Goal: Task Accomplishment & Management: Manage account settings

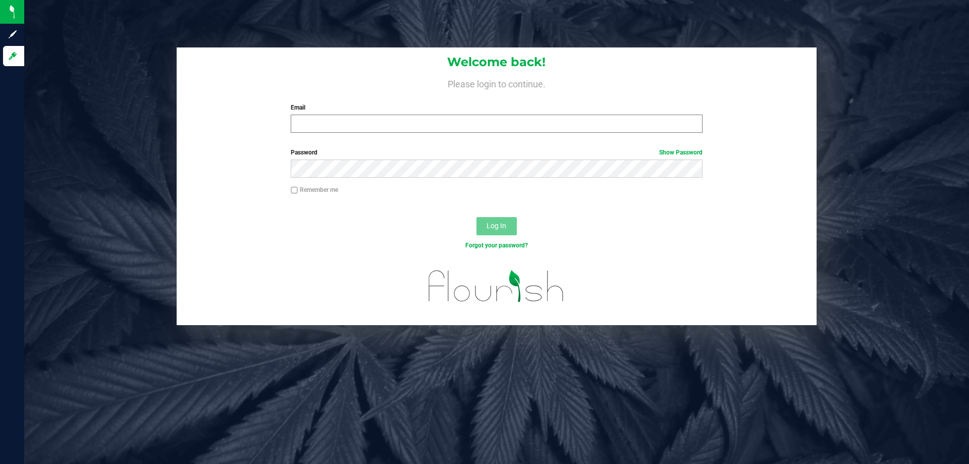
drag, startPoint x: 579, startPoint y: 104, endPoint x: 552, endPoint y: 132, distance: 39.3
click at [577, 106] on label "Email" at bounding box center [496, 107] width 411 height 9
click at [577, 115] on input "Email" at bounding box center [496, 124] width 411 height 18
click at [552, 132] on input "Email" at bounding box center [496, 124] width 411 height 18
type input "amazadiegogonzalez@liveparallel.com"
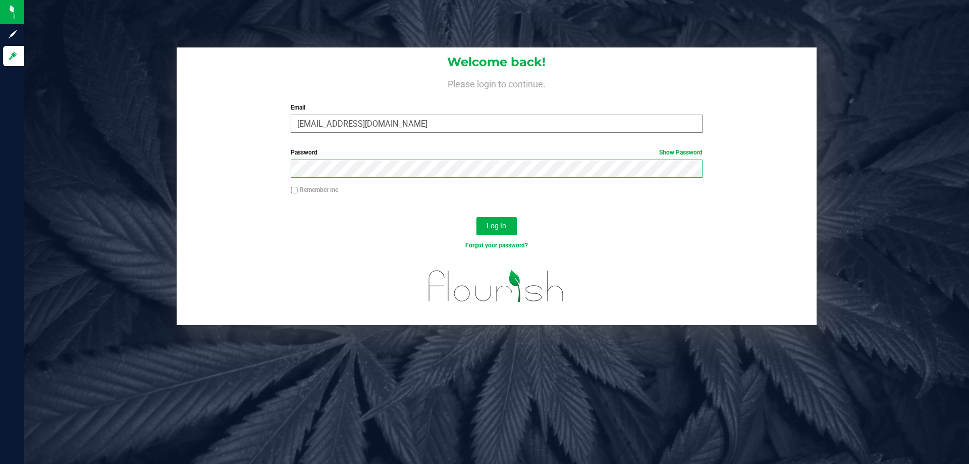
click at [477, 217] on button "Log In" at bounding box center [497, 226] width 40 height 18
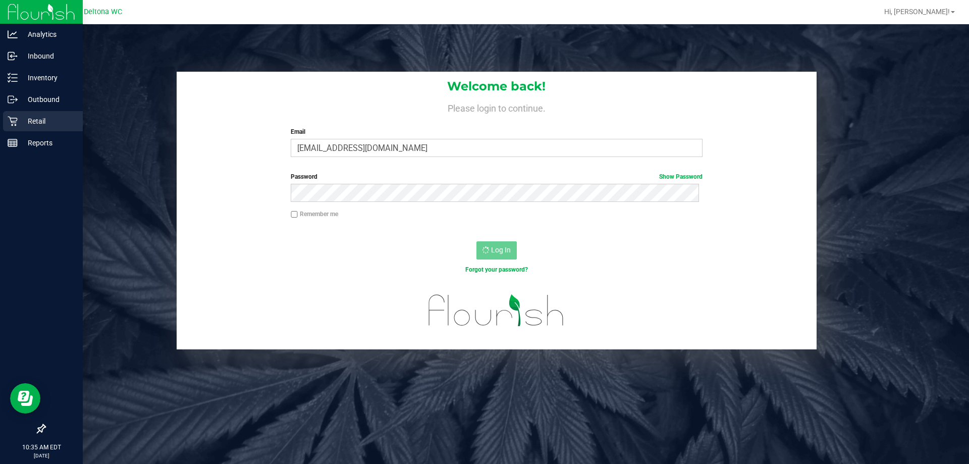
click at [8, 119] on icon at bounding box center [13, 121] width 10 height 10
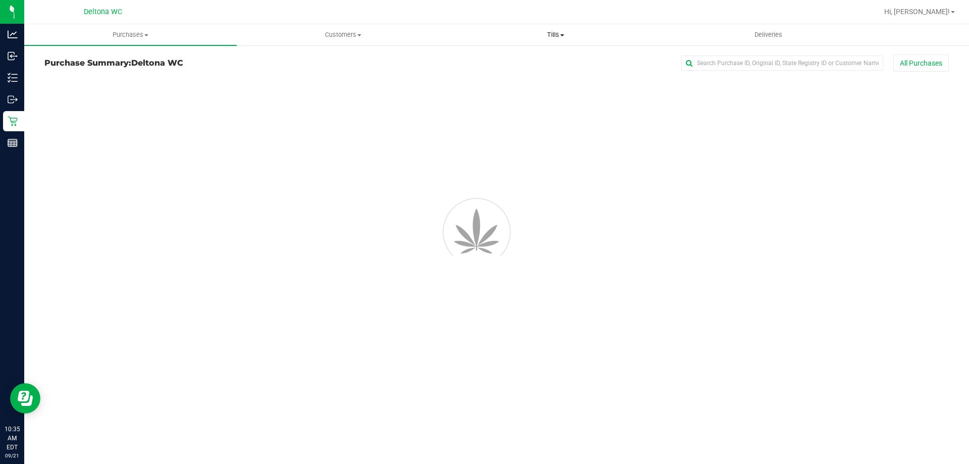
click at [541, 36] on span "Tills" at bounding box center [556, 34] width 212 height 9
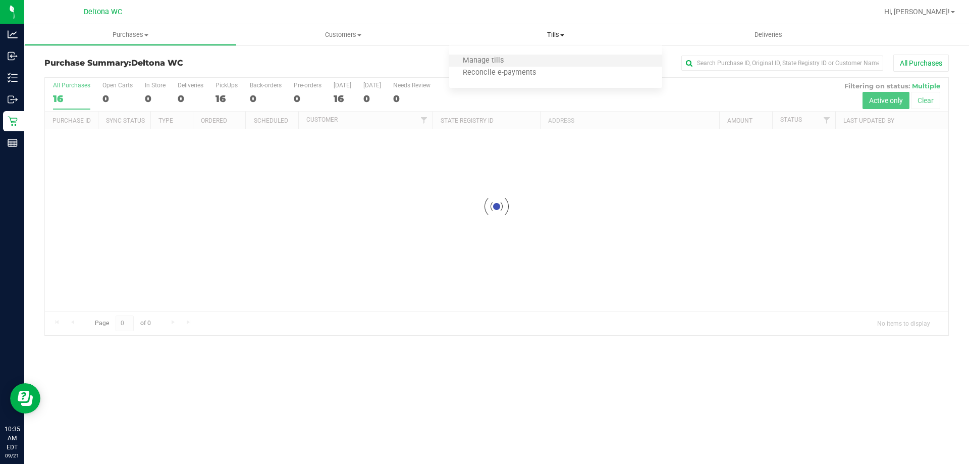
click at [538, 64] on li "Manage tills" at bounding box center [555, 61] width 213 height 12
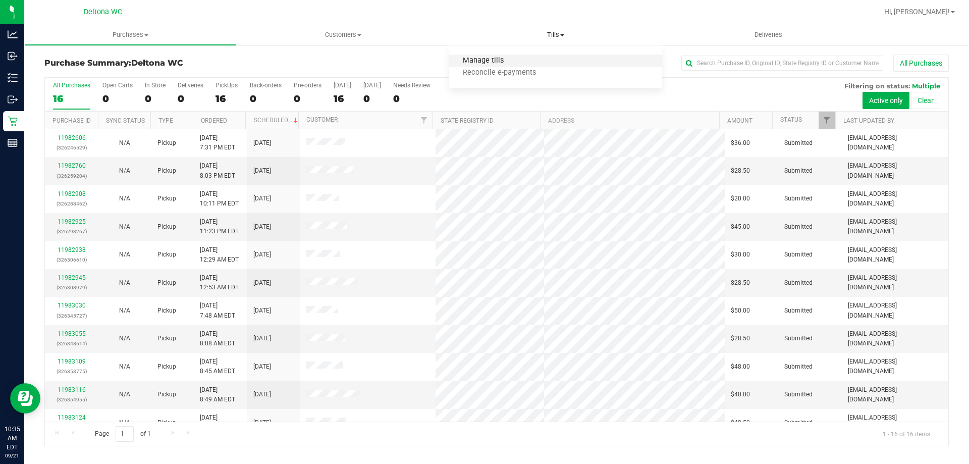
click at [489, 63] on span "Manage tills" at bounding box center [483, 61] width 68 height 9
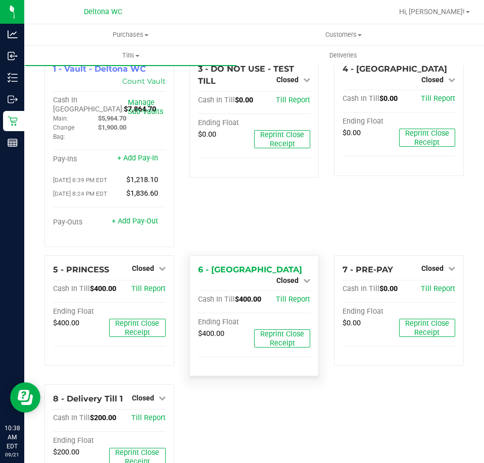
click at [301, 275] on div "Closed" at bounding box center [293, 281] width 34 height 12
click at [303, 277] on icon at bounding box center [306, 280] width 7 height 7
click at [301, 289] on div "Open Till" at bounding box center [287, 289] width 75 height 13
click at [296, 294] on div "Open Till" at bounding box center [287, 289] width 75 height 13
click at [290, 292] on link "Open Till" at bounding box center [287, 289] width 27 height 8
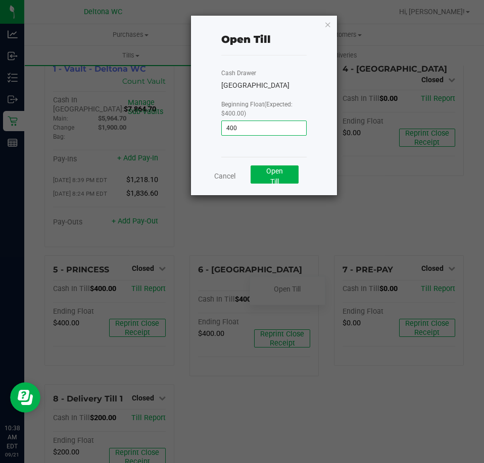
click at [274, 127] on input "400" at bounding box center [264, 128] width 85 height 14
type input "$400.00"
click at [285, 179] on button "Open Till" at bounding box center [274, 175] width 48 height 18
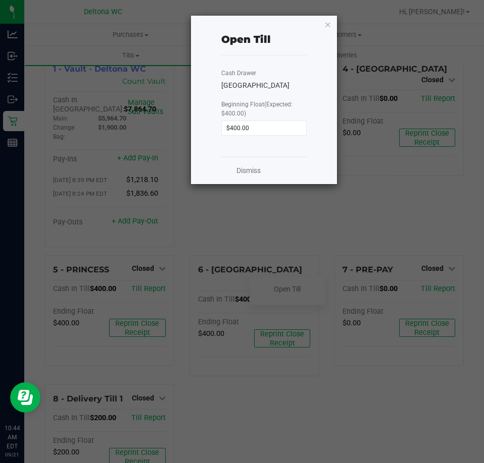
click at [254, 178] on div "Dismiss" at bounding box center [264, 170] width 86 height 27
click at [254, 175] on link "Dismiss" at bounding box center [248, 171] width 24 height 11
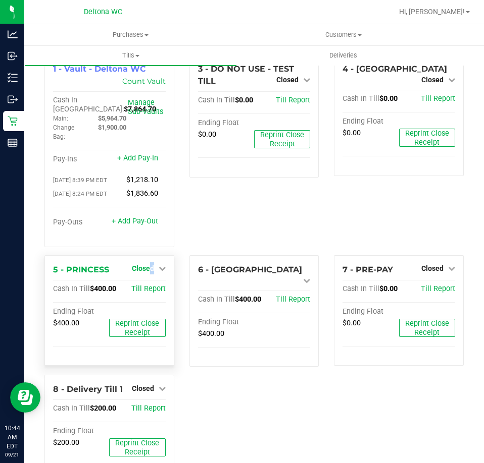
click at [149, 275] on div "Closed" at bounding box center [149, 269] width 34 height 12
click at [149, 273] on span "Closed" at bounding box center [143, 269] width 22 height 8
click at [152, 293] on link "Open Till" at bounding box center [142, 289] width 27 height 8
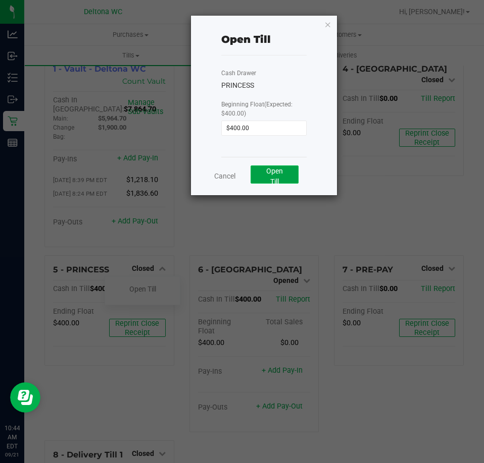
click at [282, 178] on button "Open Till" at bounding box center [274, 175] width 48 height 18
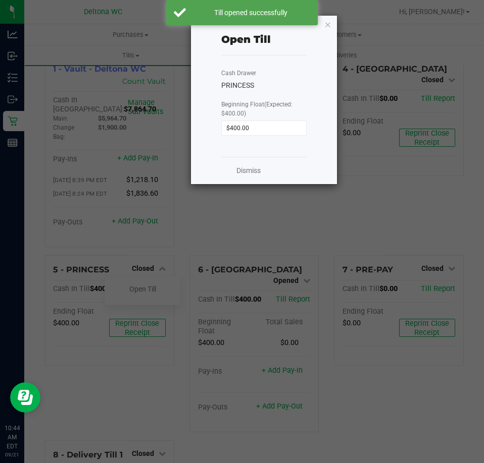
click at [267, 170] on div "Dismiss" at bounding box center [264, 170] width 86 height 27
click at [260, 179] on div "Dismiss" at bounding box center [264, 170] width 86 height 27
click at [255, 172] on link "Dismiss" at bounding box center [248, 171] width 24 height 11
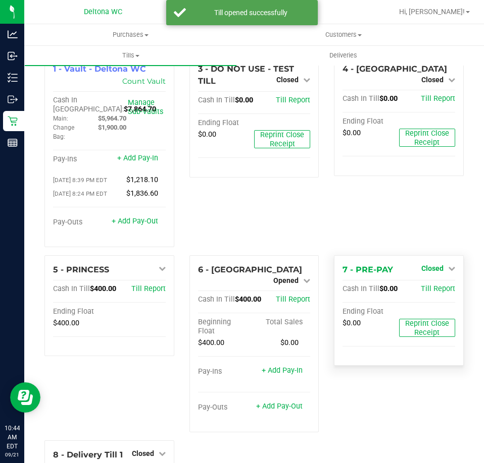
click at [421, 270] on span "Closed" at bounding box center [432, 269] width 22 height 8
click at [424, 293] on link "Open Till" at bounding box center [432, 289] width 27 height 8
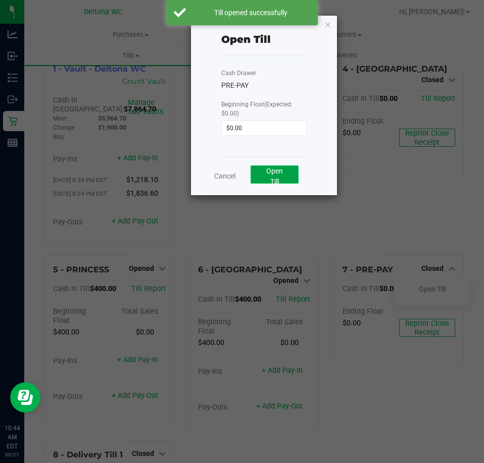
click at [272, 175] on span "Open Till" at bounding box center [274, 176] width 17 height 19
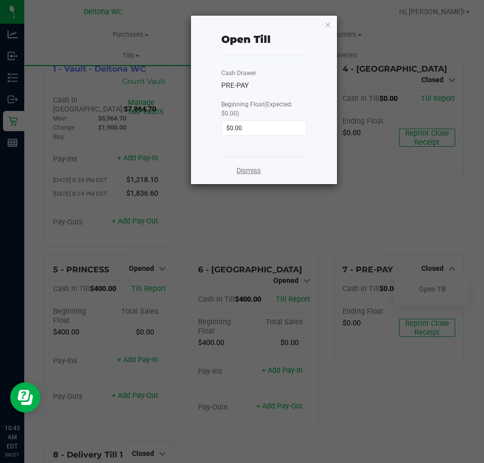
click at [258, 173] on link "Dismiss" at bounding box center [248, 171] width 24 height 11
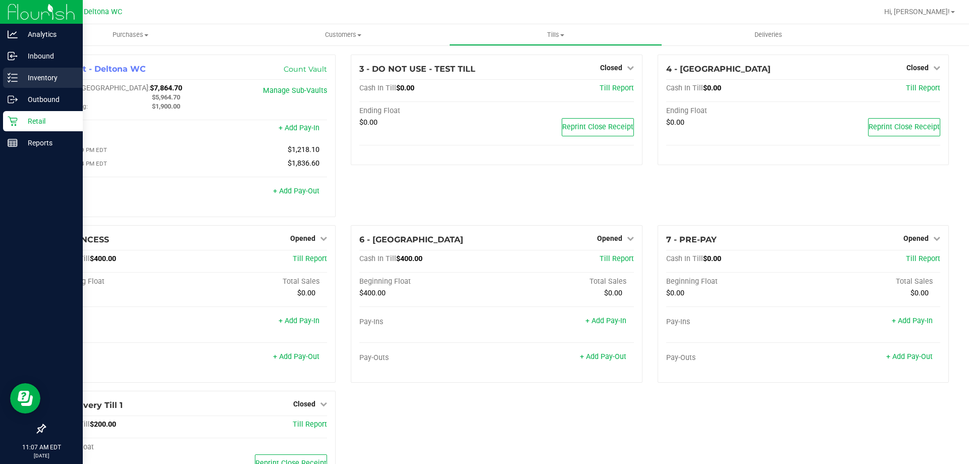
click at [20, 80] on p "Inventory" at bounding box center [48, 78] width 61 height 12
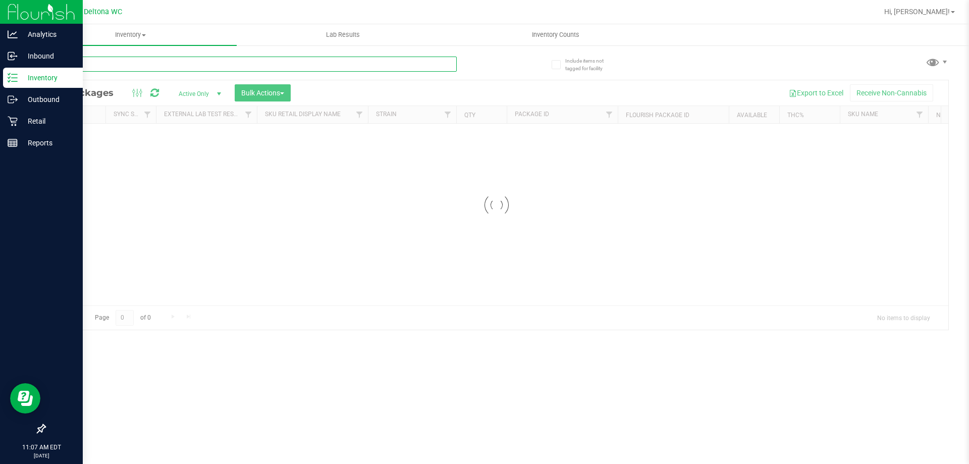
click at [201, 65] on input "text" at bounding box center [250, 64] width 412 height 15
type input "aml"
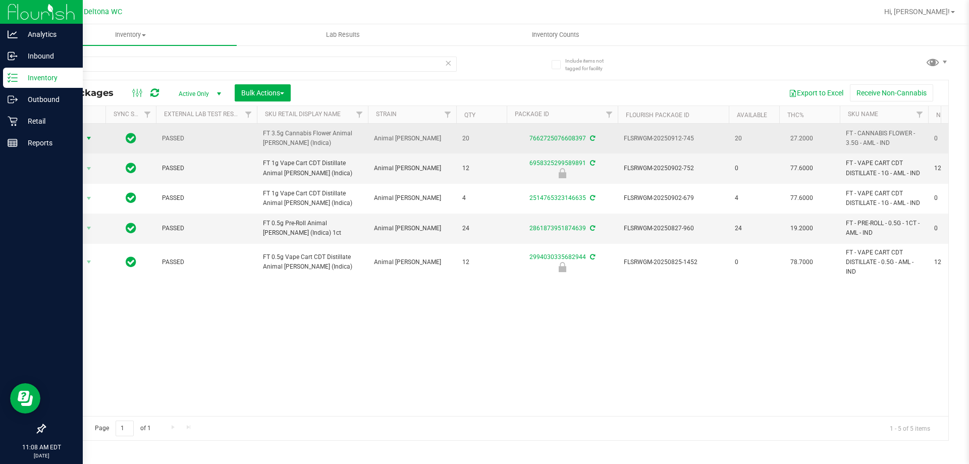
click at [90, 137] on span "select" at bounding box center [89, 138] width 8 height 8
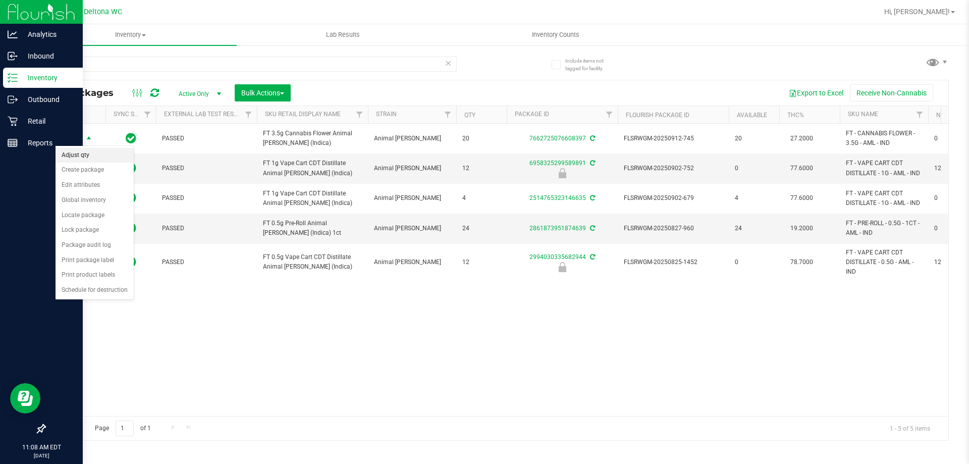
click at [101, 154] on li "Adjust qty" at bounding box center [95, 155] width 78 height 15
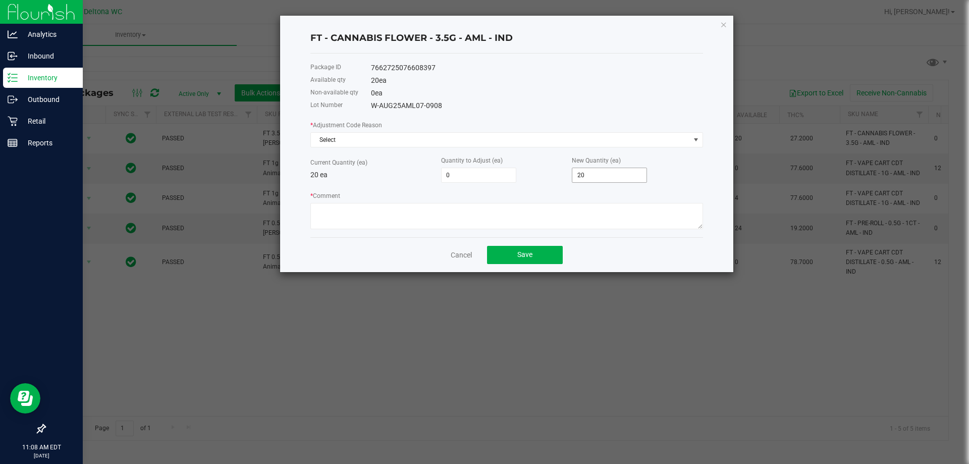
click at [607, 178] on input "20" at bounding box center [610, 175] width 74 height 14
type input "-18"
type input "2"
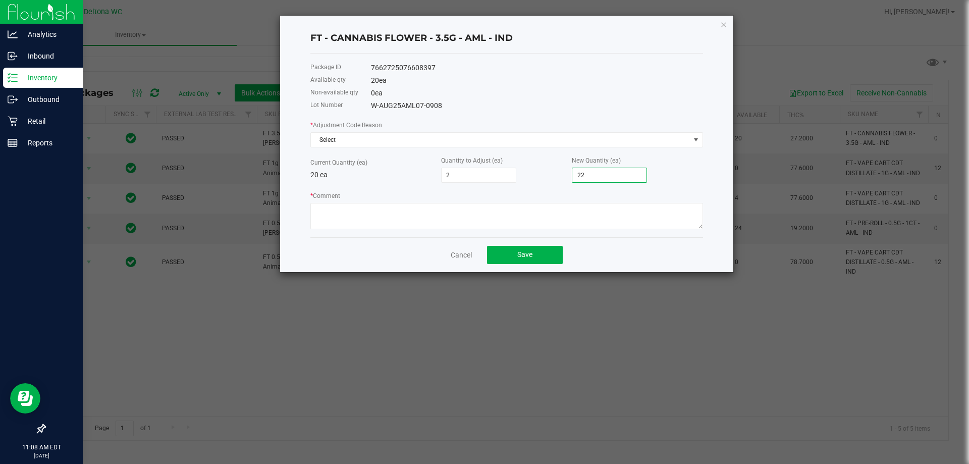
type input "22"
click at [709, 182] on div "FT - CANNABIS FLOWER - 3.5G - AML - IND Package ID 7662725076608397 Available q…" at bounding box center [506, 144] width 453 height 256
click at [478, 204] on textarea "* Comment" at bounding box center [507, 216] width 393 height 26
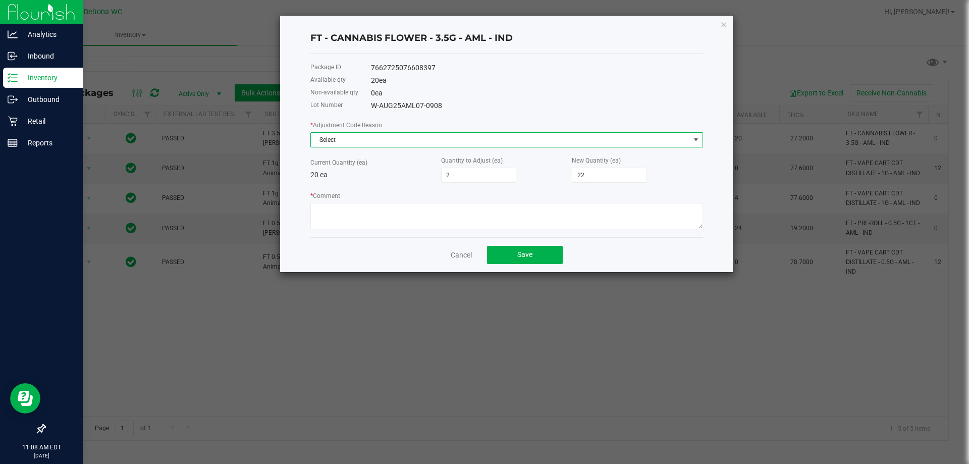
click at [412, 134] on span "Select" at bounding box center [500, 140] width 379 height 14
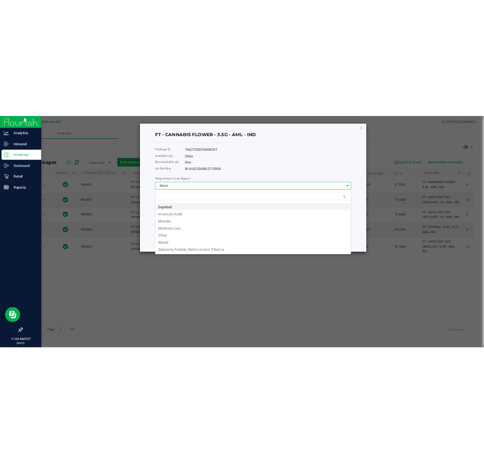
scroll to position [15, 393]
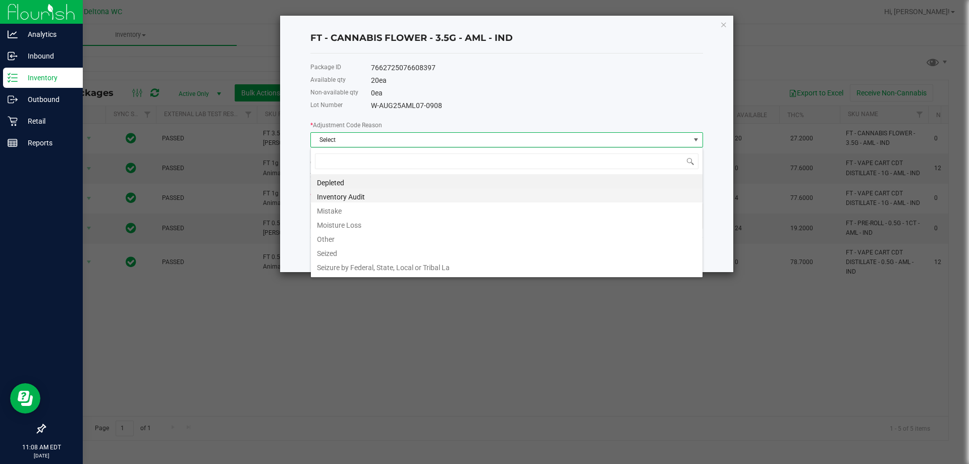
click at [391, 202] on li "Inventory Audit" at bounding box center [507, 195] width 392 height 14
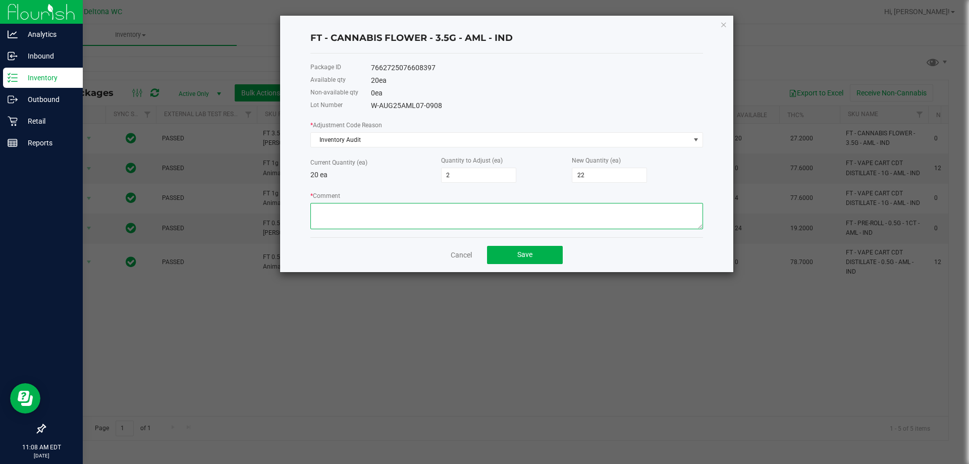
click at [393, 214] on textarea "* Comment" at bounding box center [507, 216] width 393 height 26
type textarea "a"
click at [555, 247] on button "Save" at bounding box center [525, 255] width 76 height 18
click at [489, 216] on textarea "* Comment" at bounding box center [507, 216] width 393 height 26
type textarea "opened box and had 2 extra units"
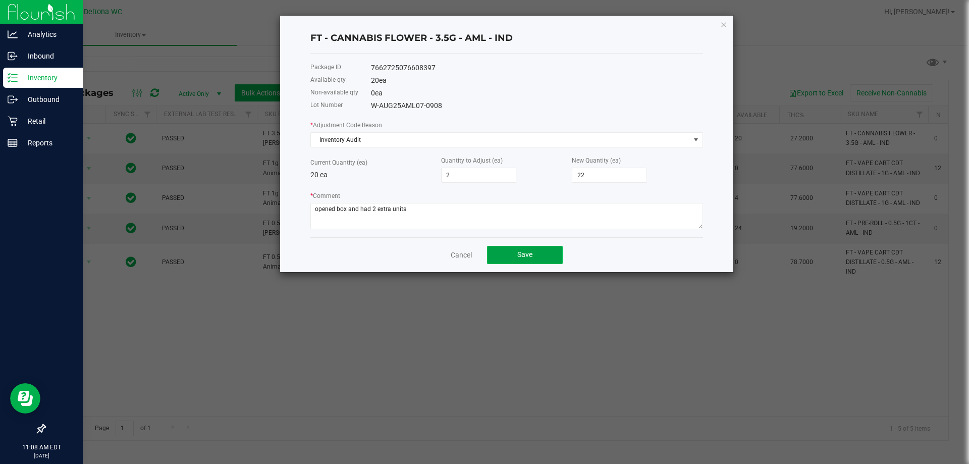
click at [515, 252] on button "Save" at bounding box center [525, 255] width 76 height 18
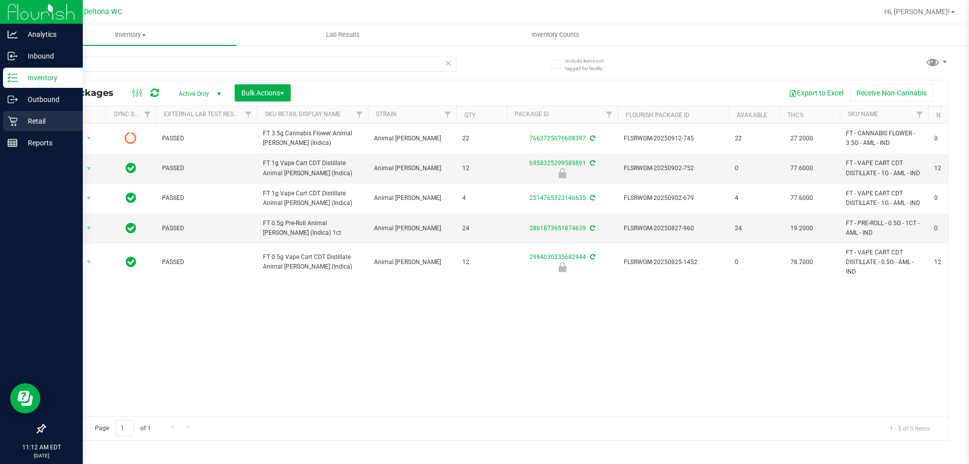
click at [54, 123] on p "Retail" at bounding box center [48, 121] width 61 height 12
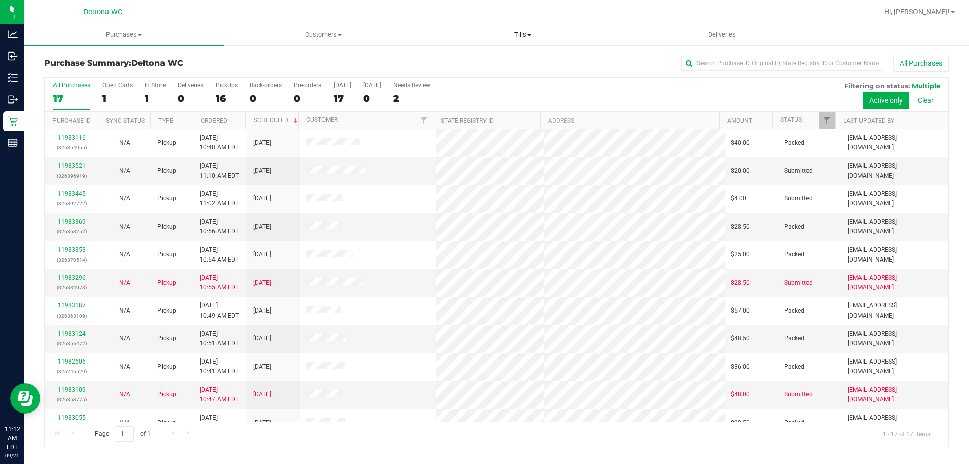
click at [534, 29] on uib-tab-heading "Tills Manage tills Reconcile e-payments" at bounding box center [523, 35] width 198 height 20
click at [497, 61] on li "Manage tills" at bounding box center [522, 61] width 199 height 12
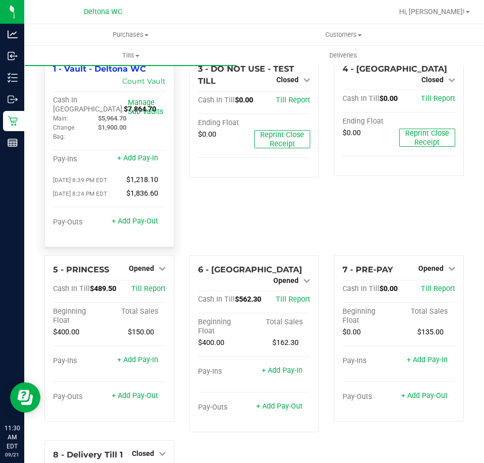
drag, startPoint x: 129, startPoint y: 118, endPoint x: 101, endPoint y: 122, distance: 28.6
click at [101, 122] on div "$5,964.70" at bounding box center [112, 118] width 45 height 9
copy span "5,964.70"
click at [82, 140] on div "Change Bag:" at bounding box center [67, 132] width 45 height 18
drag, startPoint x: 88, startPoint y: 111, endPoint x: 48, endPoint y: 108, distance: 40.0
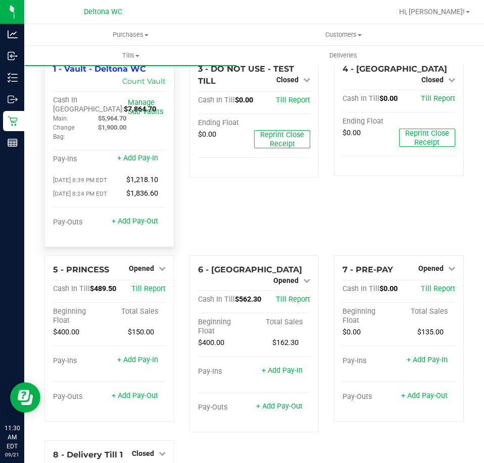
click at [48, 108] on div "1 - Vault - Deltona WC Count Vault Cash In Vault: $7,864.70 Main: $5,964.70 Cha…" at bounding box center [109, 151] width 130 height 193
copy span "$7,864.70"
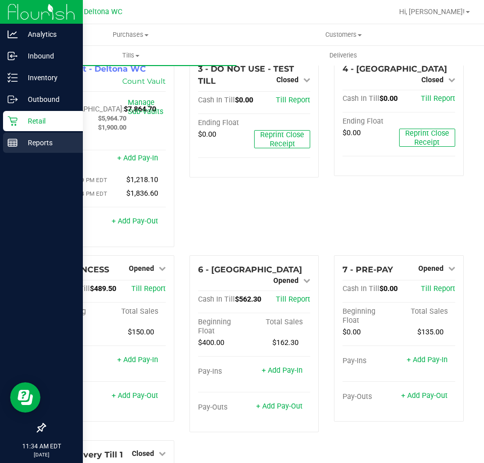
click at [18, 146] on p "Reports" at bounding box center [48, 143] width 61 height 12
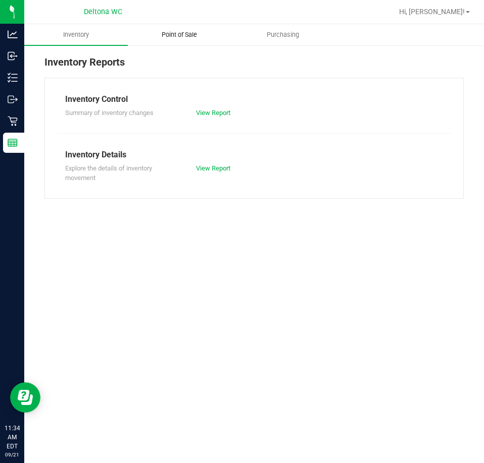
click at [170, 32] on span "Point of Sale" at bounding box center [179, 34] width 63 height 9
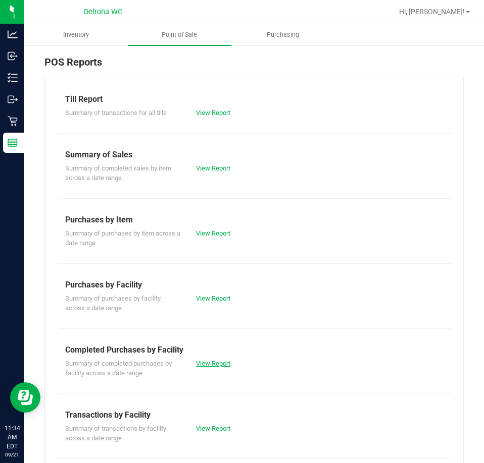
click at [219, 364] on link "View Report" at bounding box center [213, 364] width 34 height 8
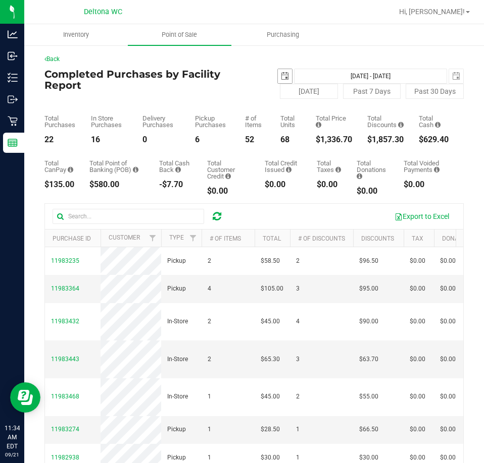
click at [278, 70] on span "select" at bounding box center [285, 76] width 14 height 14
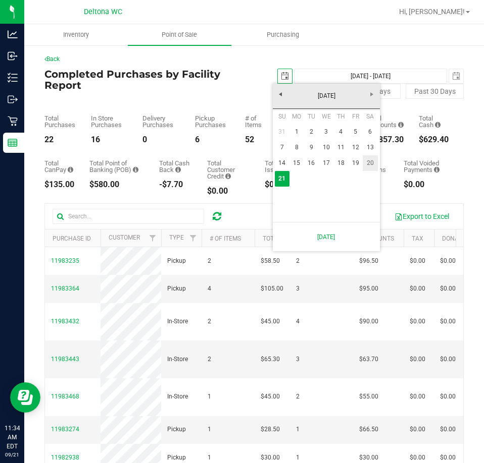
click at [369, 165] on link "20" at bounding box center [370, 164] width 15 height 16
type input "2025-09-20"
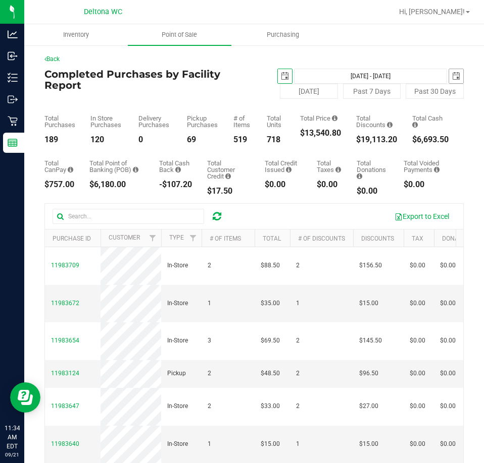
click at [452, 74] on span "select" at bounding box center [456, 76] width 8 height 8
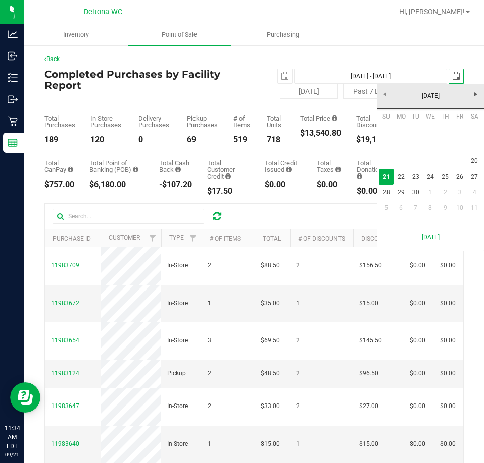
scroll to position [0, 25]
click at [477, 158] on link "20" at bounding box center [474, 161] width 15 height 16
type input "Sep 20, 2025 - Sep 20, 2025"
type input "2025-09-20"
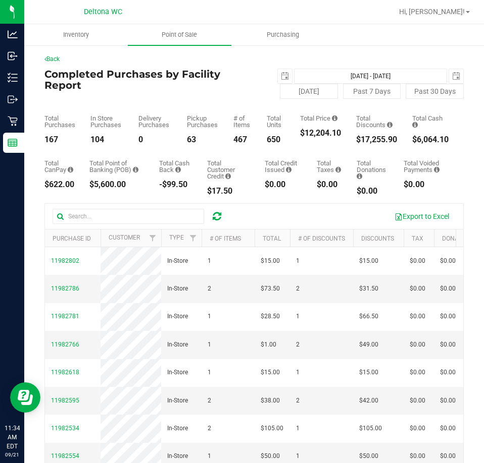
drag, startPoint x: 276, startPoint y: 139, endPoint x: 261, endPoint y: 142, distance: 15.6
click at [261, 142] on div "Total Purchases 167 In Store Purchases 104 Delivery Purchases 0 Pickup Purchase…" at bounding box center [253, 121] width 419 height 45
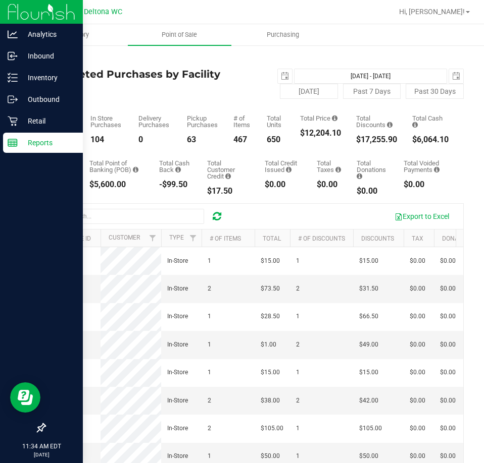
copy div "650"
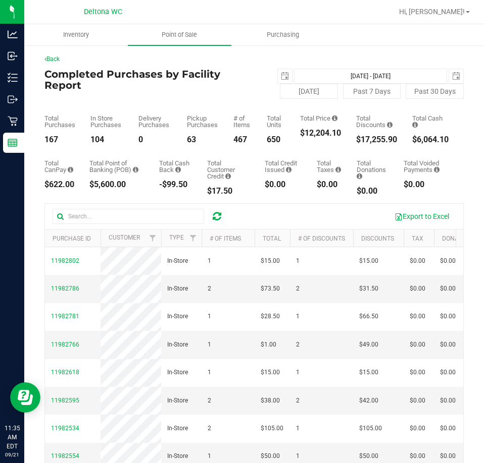
drag, startPoint x: 60, startPoint y: 139, endPoint x: 41, endPoint y: 141, distance: 18.8
click at [41, 141] on div "Back Completed Purchases by Facility Report 2025-09-20 Sep 20, 2025 - Sep 20, 2…" at bounding box center [253, 310] width 459 height 532
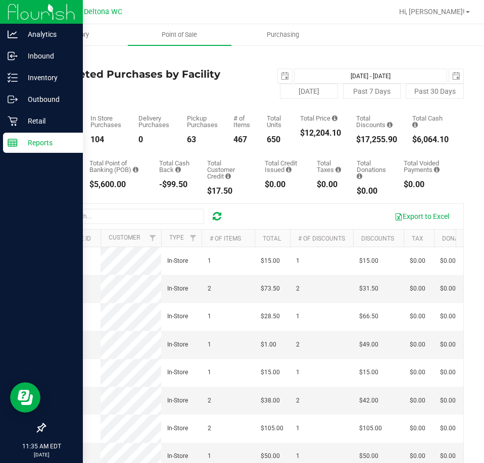
copy div "167"
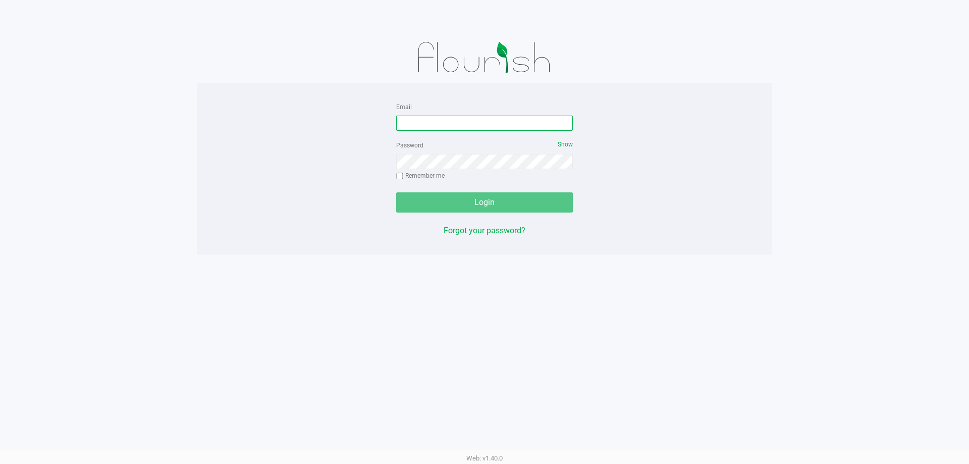
click at [460, 125] on input "Email" at bounding box center [484, 123] width 177 height 15
type input "[EMAIL_ADDRESS][DOMAIN_NAME]"
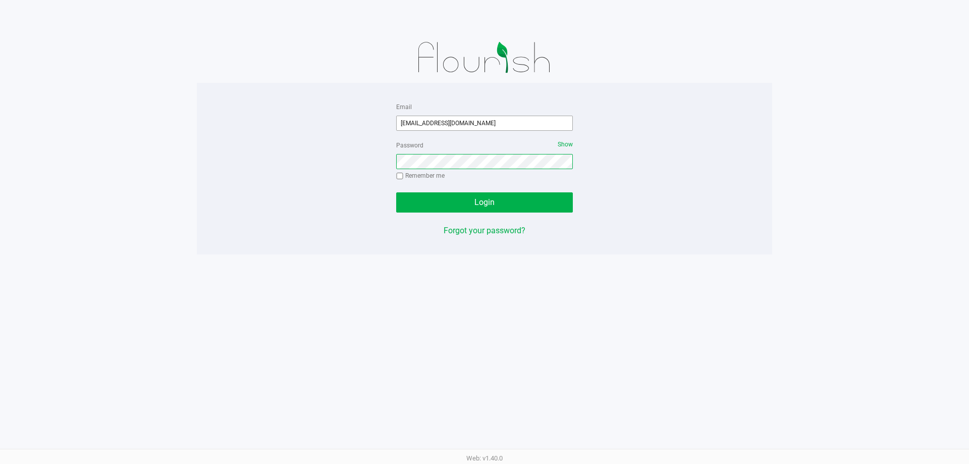
click at [396, 192] on button "Login" at bounding box center [484, 202] width 177 height 20
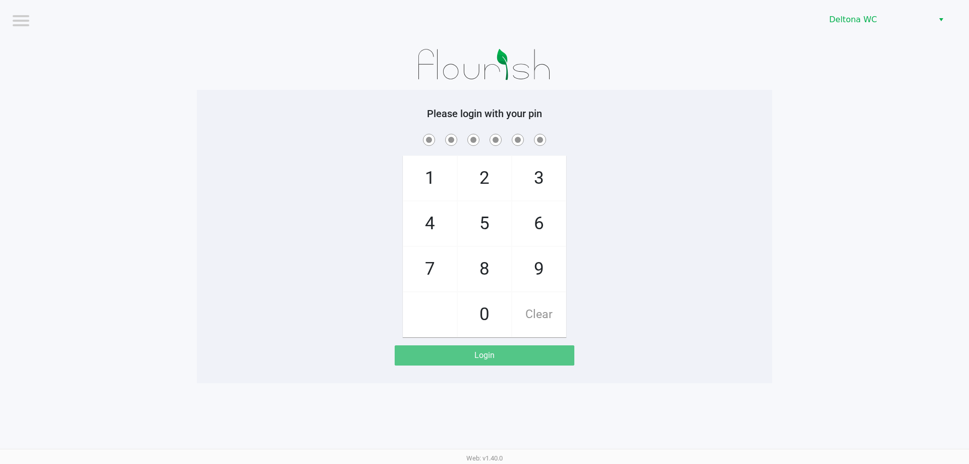
checkbox input "true"
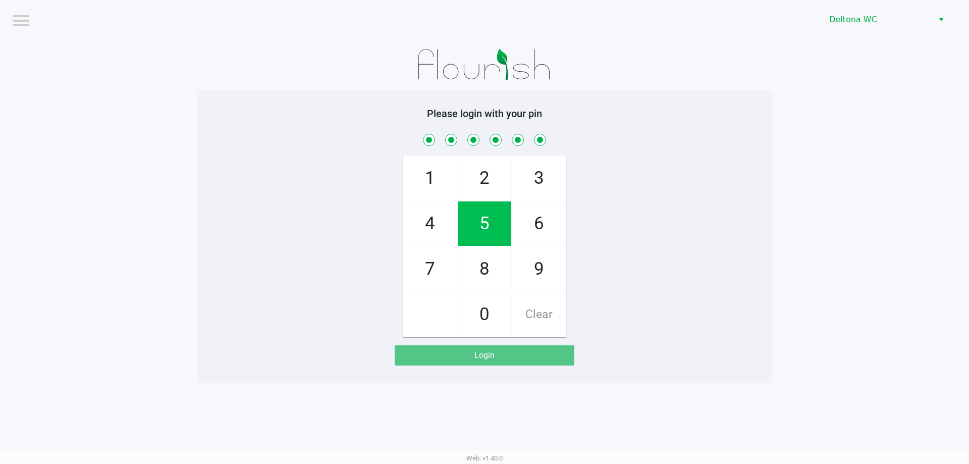
checkbox input "true"
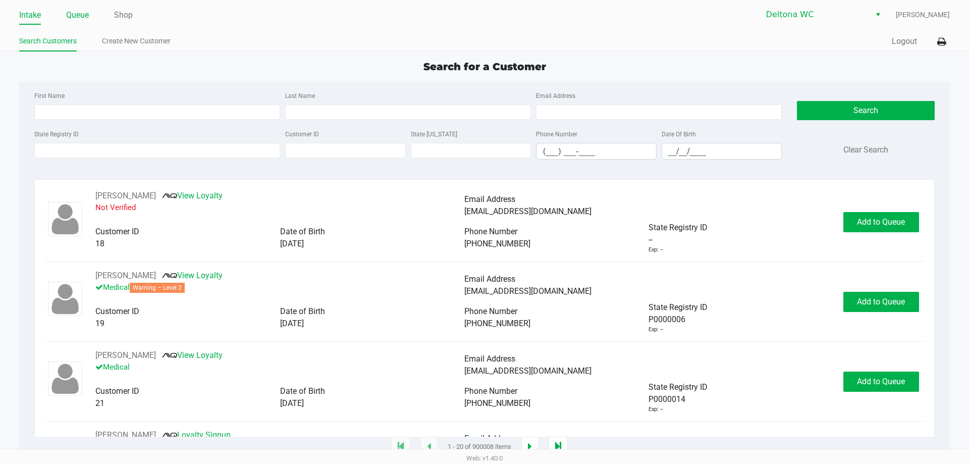
click at [80, 22] on li "Queue" at bounding box center [77, 16] width 23 height 18
click at [76, 13] on link "Queue" at bounding box center [77, 15] width 23 height 14
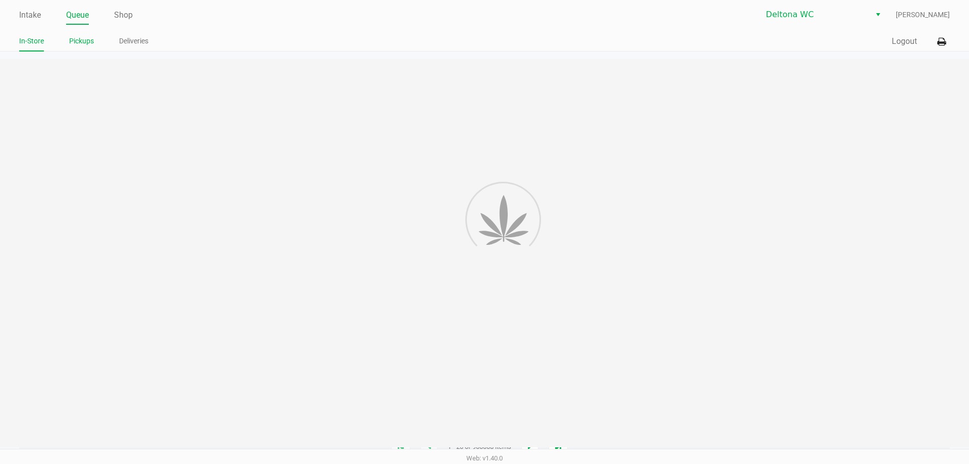
drag, startPoint x: 84, startPoint y: 32, endPoint x: 87, endPoint y: 38, distance: 7.2
click at [87, 38] on link "Pickups" at bounding box center [81, 41] width 25 height 13
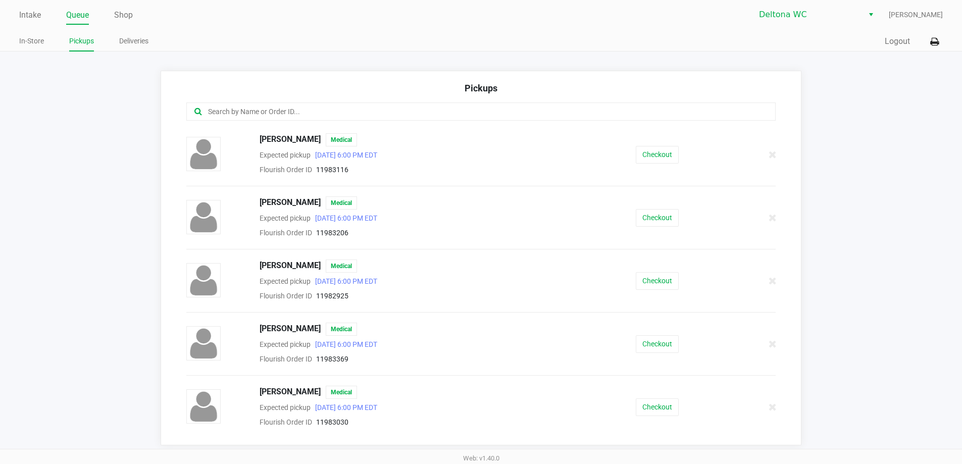
click at [283, 109] on input "text" at bounding box center [465, 112] width 516 height 12
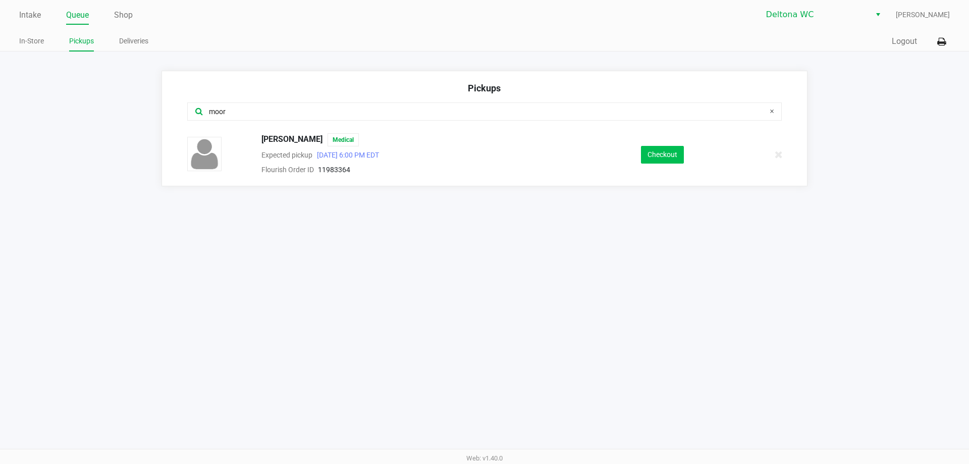
type input "moor"
click at [662, 163] on button "Checkout" at bounding box center [662, 155] width 43 height 18
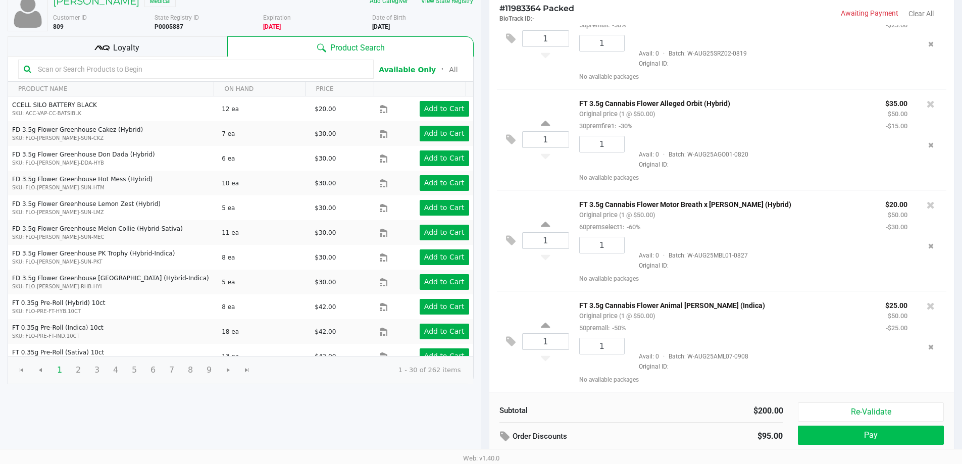
scroll to position [104, 0]
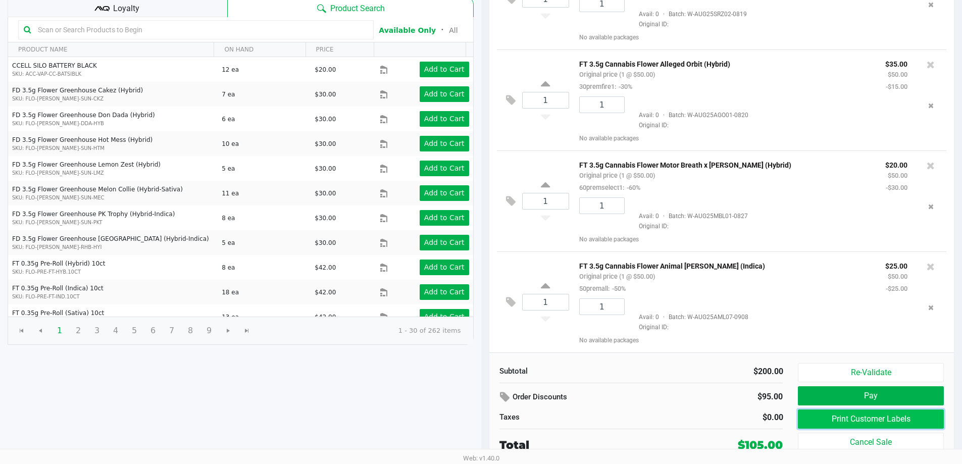
click at [854, 418] on button "Print Customer Labels" at bounding box center [870, 418] width 145 height 19
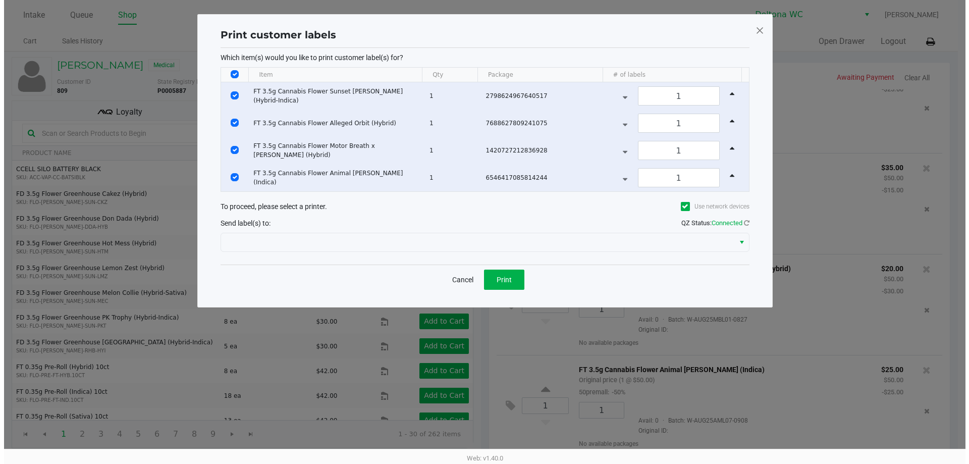
scroll to position [0, 0]
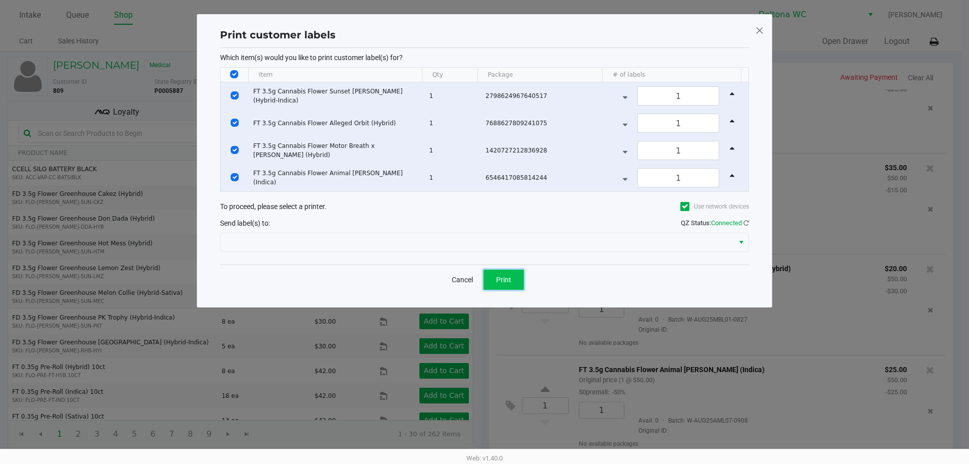
click at [505, 270] on button "Print" at bounding box center [504, 280] width 40 height 20
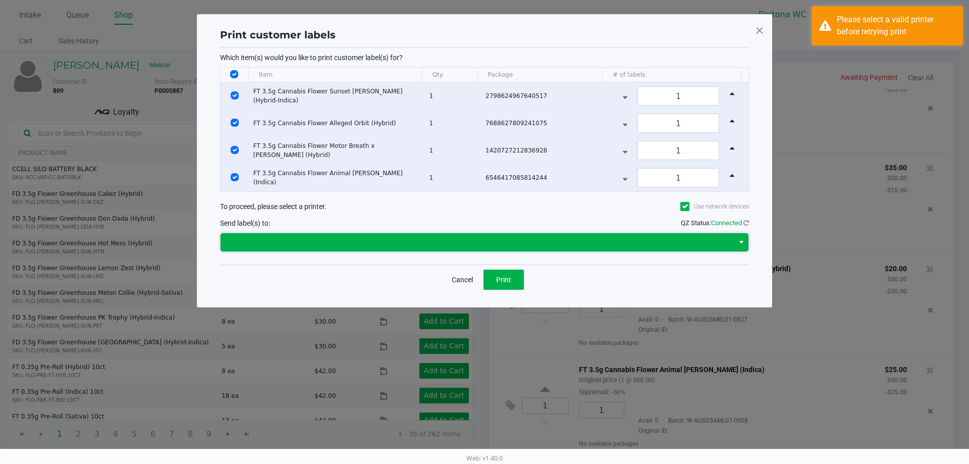
click at [486, 240] on span at bounding box center [477, 242] width 501 height 12
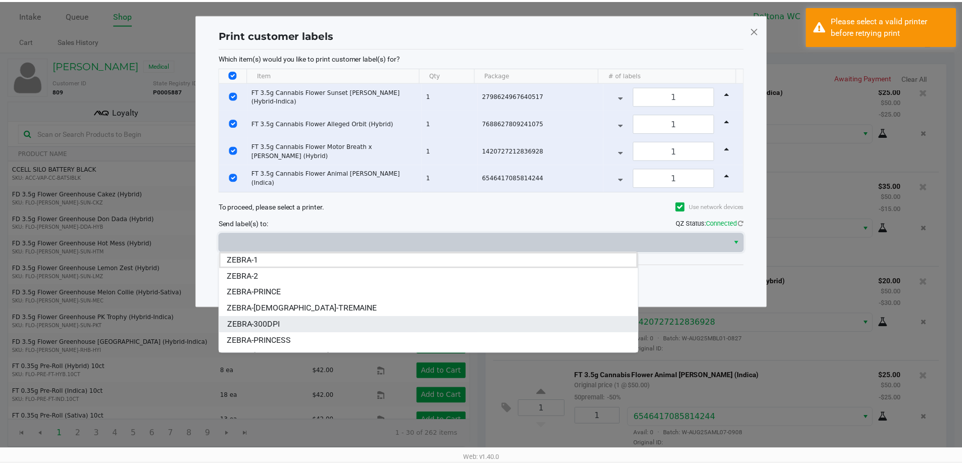
scroll to position [15, 0]
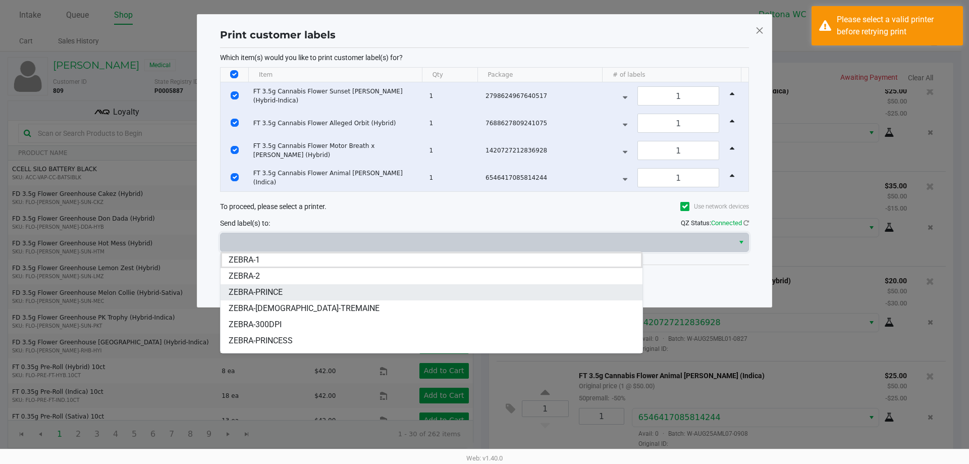
click at [301, 293] on li "ZEBRA-PRINCE" at bounding box center [432, 292] width 422 height 16
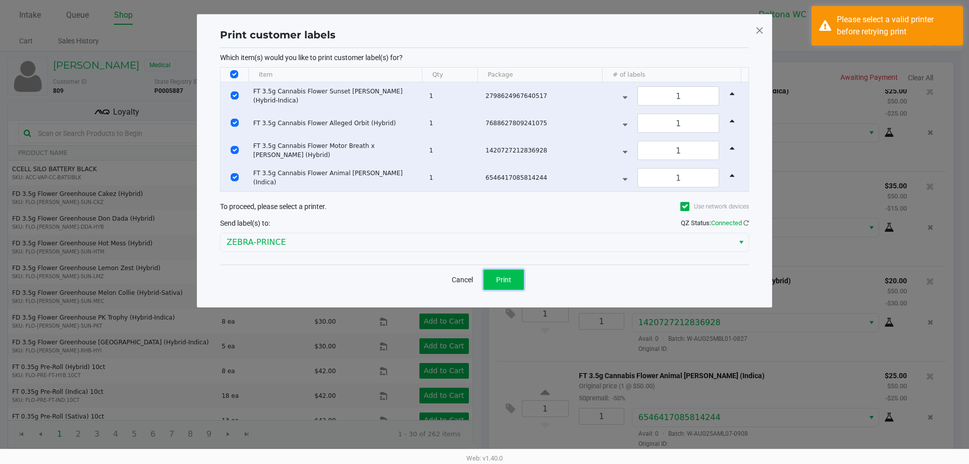
click at [503, 281] on span "Print" at bounding box center [503, 280] width 15 height 8
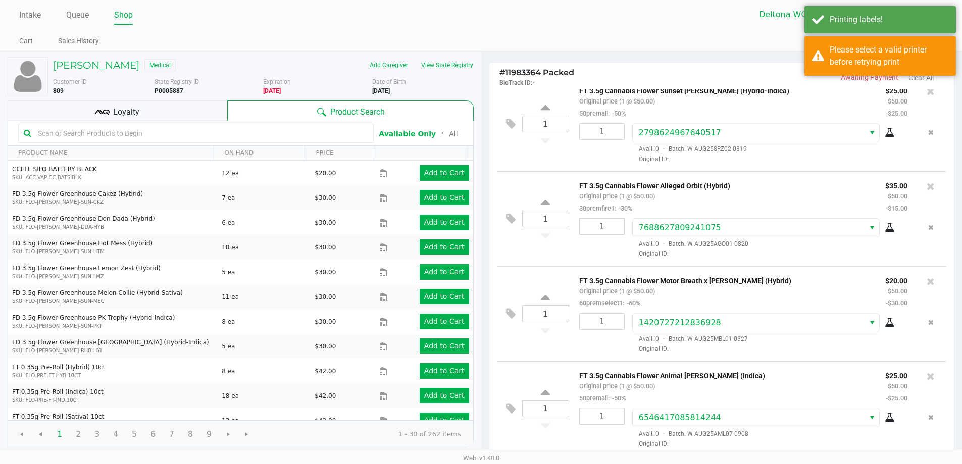
drag, startPoint x: 902, startPoint y: 61, endPoint x: 918, endPoint y: 33, distance: 32.1
click at [902, 60] on div "Please select a valid printer before retrying print" at bounding box center [889, 56] width 119 height 24
click at [923, 20] on div "Printing labels!" at bounding box center [889, 20] width 119 height 12
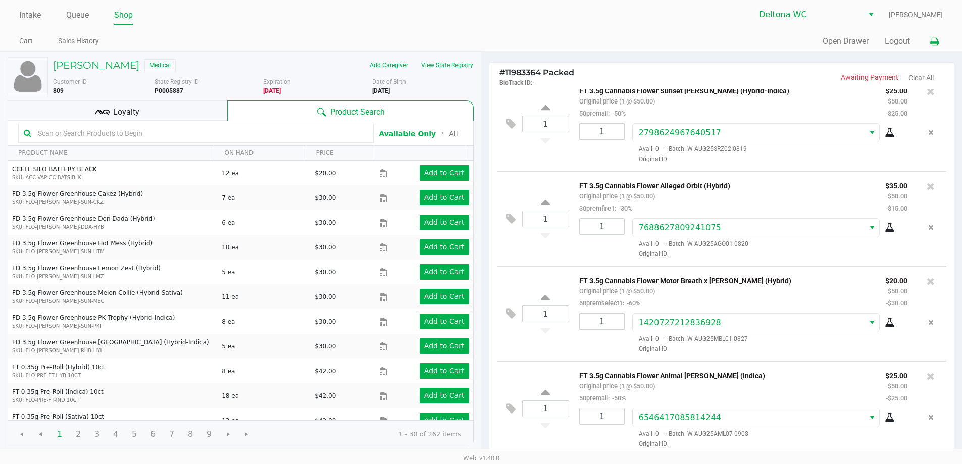
click at [935, 39] on icon at bounding box center [934, 41] width 9 height 7
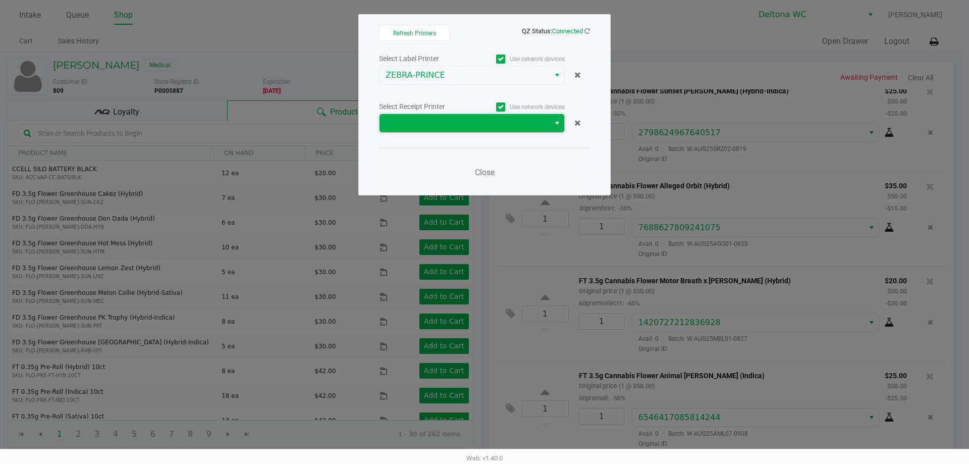
click at [473, 119] on span at bounding box center [465, 123] width 158 height 12
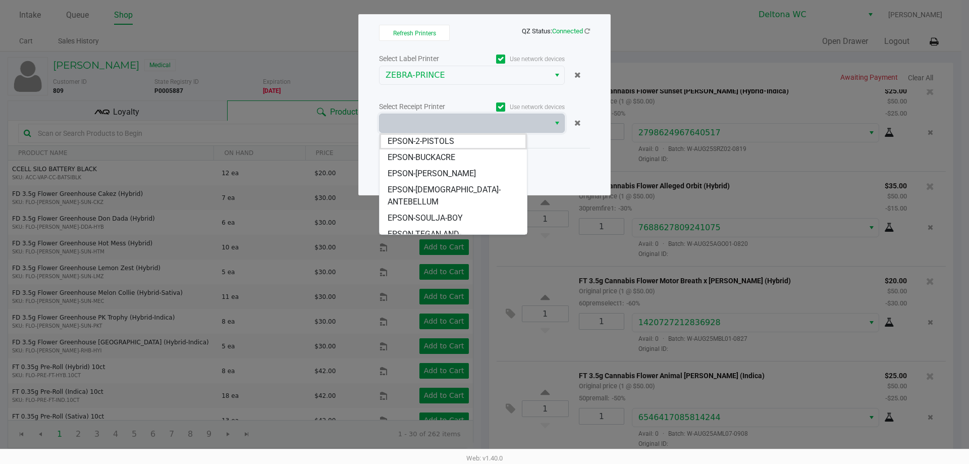
drag, startPoint x: 429, startPoint y: 158, endPoint x: 466, endPoint y: 159, distance: 36.9
click at [429, 158] on span "EPSON-BUCKACRE" at bounding box center [422, 157] width 68 height 12
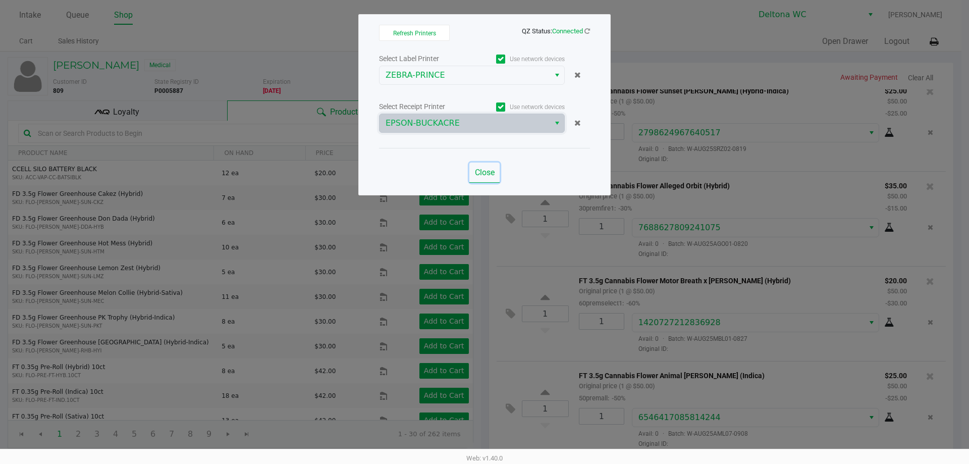
click at [477, 170] on span "Close" at bounding box center [485, 173] width 20 height 10
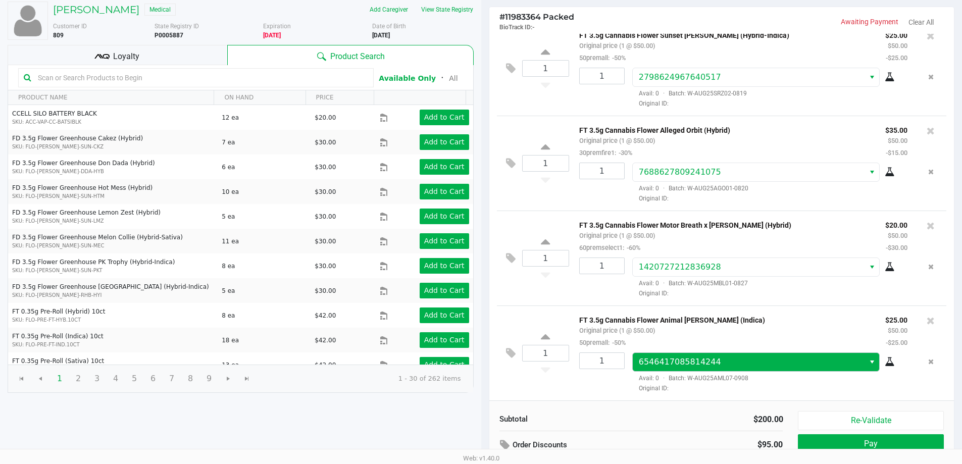
scroll to position [104, 0]
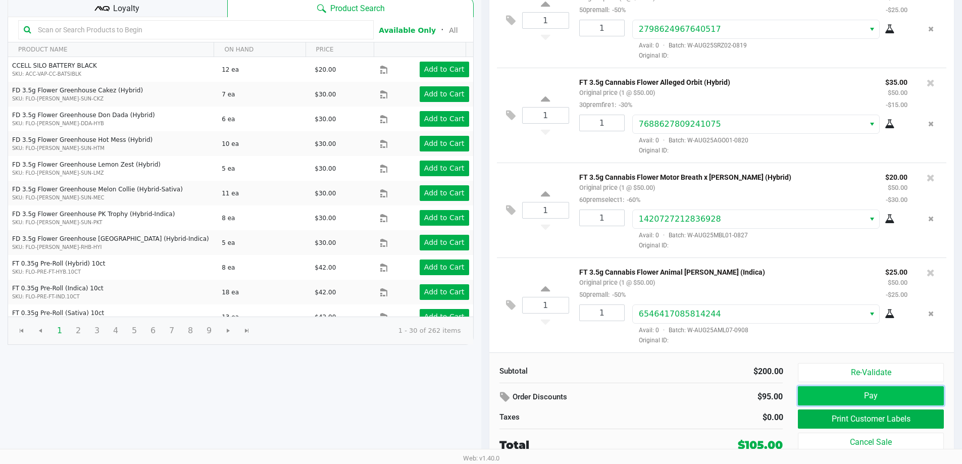
click at [842, 401] on button "Pay" at bounding box center [870, 395] width 145 height 19
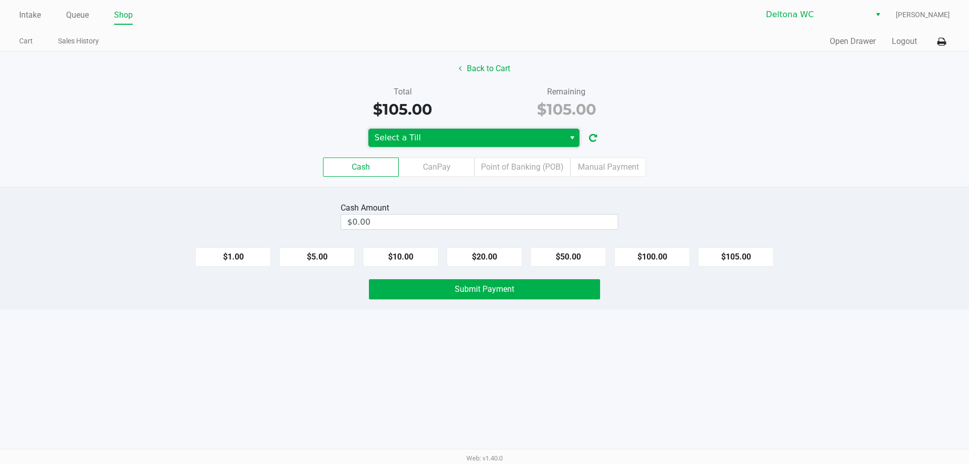
drag, startPoint x: 562, startPoint y: 143, endPoint x: 552, endPoint y: 144, distance: 10.7
click at [561, 141] on span "Select a Till" at bounding box center [467, 138] width 196 height 18
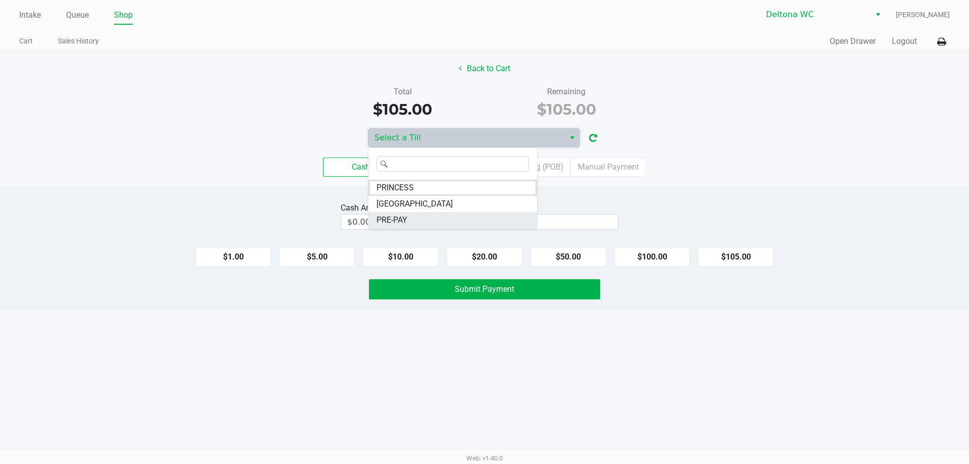
click at [465, 223] on li "PRE-PAY" at bounding box center [453, 220] width 169 height 16
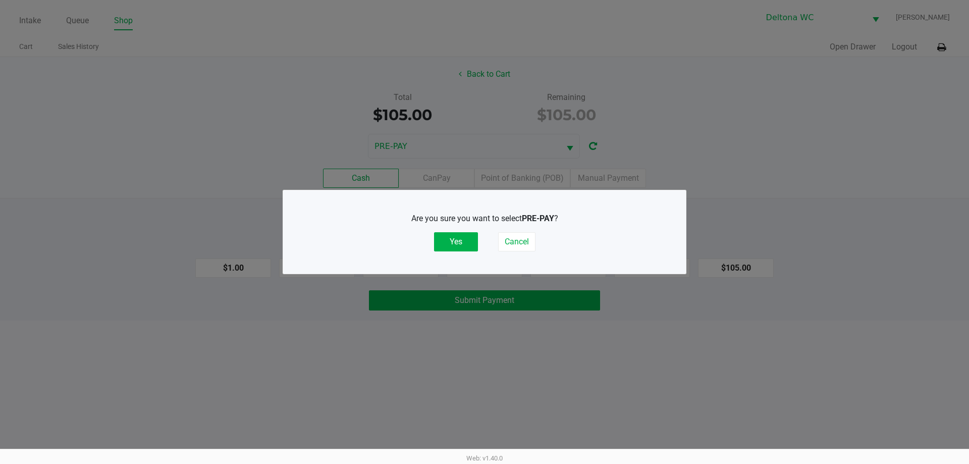
click at [449, 231] on div "Are you sure you want to select PRE-PAY ? Yes Cancel" at bounding box center [484, 232] width 363 height 39
drag, startPoint x: 449, startPoint y: 243, endPoint x: 606, endPoint y: 200, distance: 163.3
click at [455, 241] on button "Yes" at bounding box center [456, 241] width 44 height 19
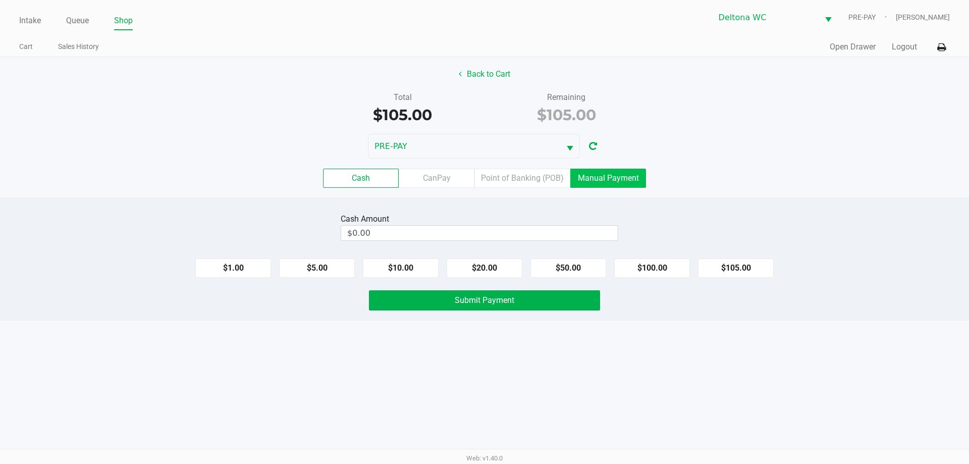
click at [630, 181] on label "Manual Payment" at bounding box center [609, 178] width 76 height 19
click at [0, 0] on 8 "Manual Payment" at bounding box center [0, 0] width 0 height 0
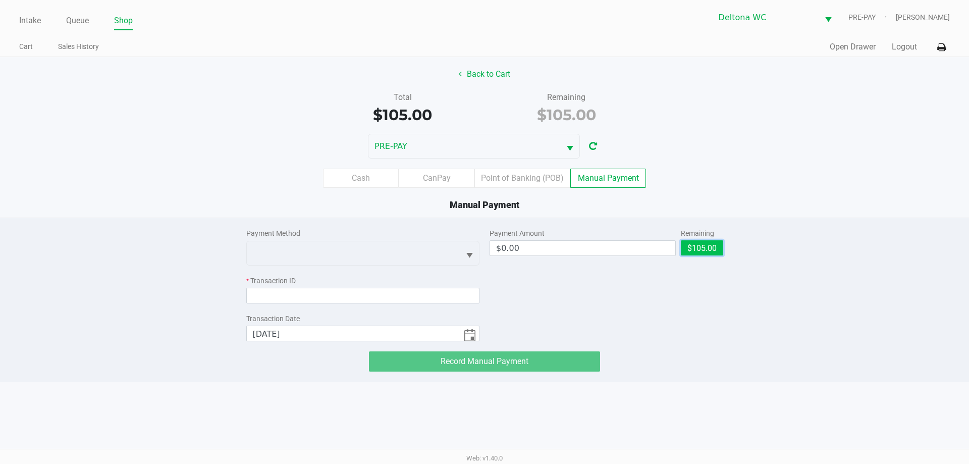
drag, startPoint x: 704, startPoint y: 250, endPoint x: 475, endPoint y: 254, distance: 229.8
click at [701, 249] on button "$105.00" at bounding box center [702, 247] width 42 height 15
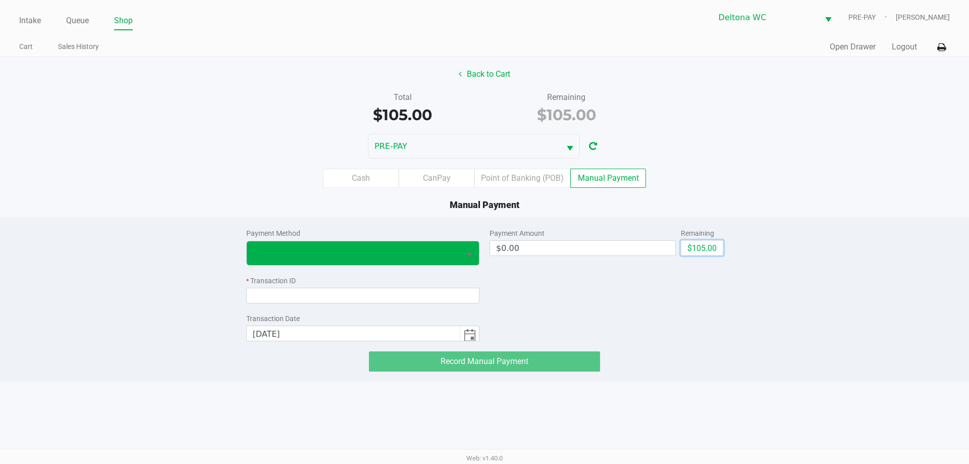
type input "$105.00"
click at [432, 252] on span at bounding box center [353, 253] width 201 height 12
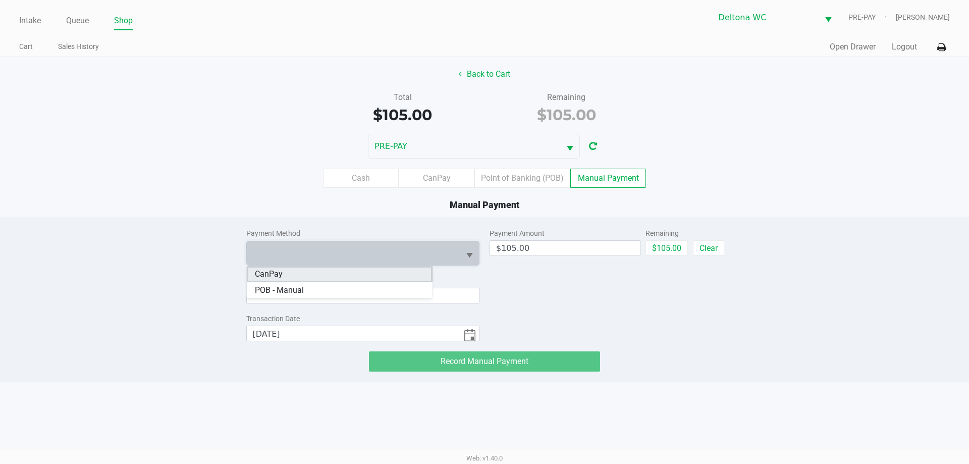
click at [328, 279] on li "CanPay" at bounding box center [340, 274] width 186 height 16
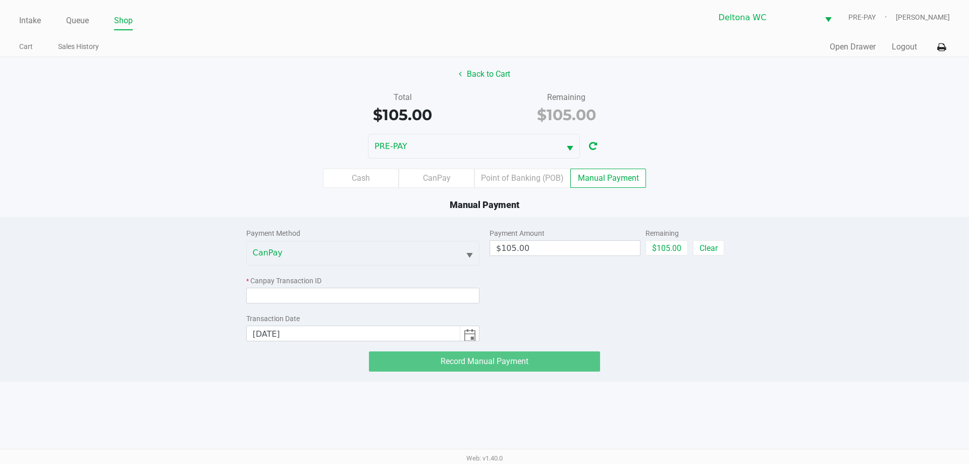
drag, startPoint x: 848, startPoint y: 334, endPoint x: 564, endPoint y: 290, distance: 287.1
click at [847, 335] on div "Payment Method CanPay * Canpay Transaction ID Transaction Date 9/21/2025 Paymen…" at bounding box center [484, 294] width 985 height 153
click at [399, 299] on input at bounding box center [363, 296] width 234 height 16
paste input "ICE1I8INILU8"
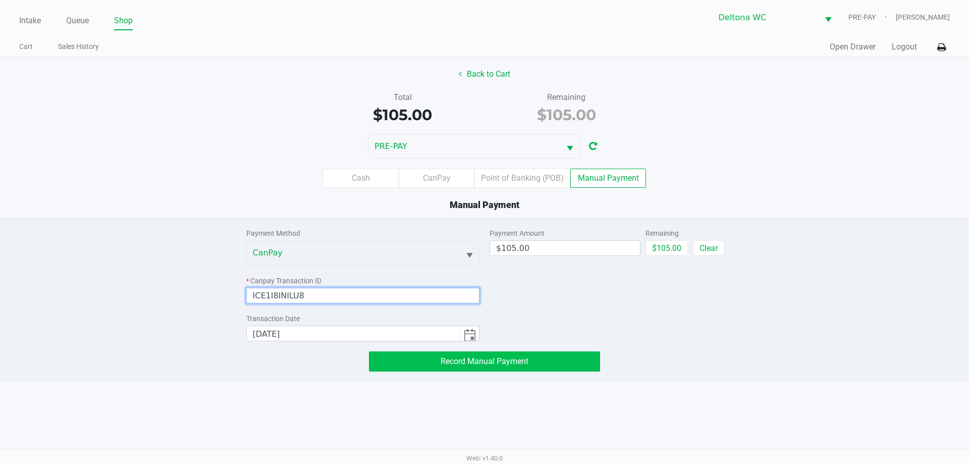
type input "ICE1I8INILU8"
click at [558, 361] on button "Record Manual Payment" at bounding box center [484, 361] width 231 height 20
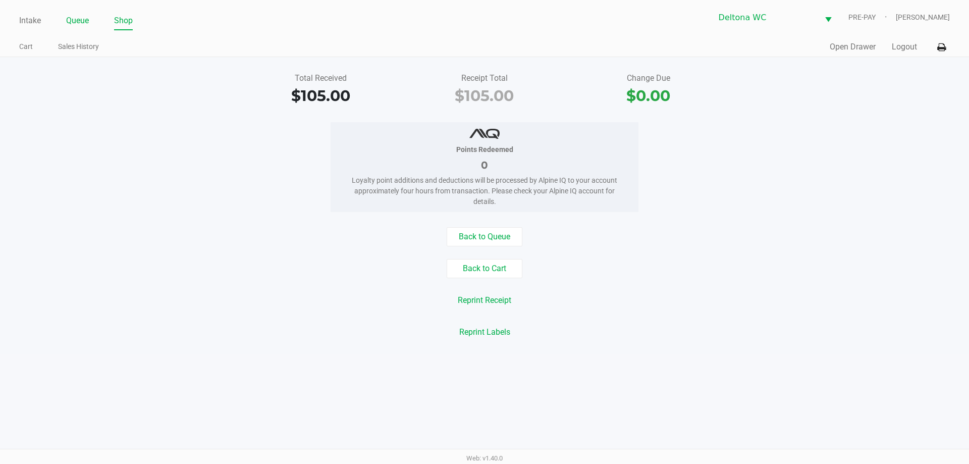
click at [86, 15] on li "Queue" at bounding box center [77, 22] width 23 height 18
click at [86, 17] on link "Queue" at bounding box center [77, 21] width 23 height 14
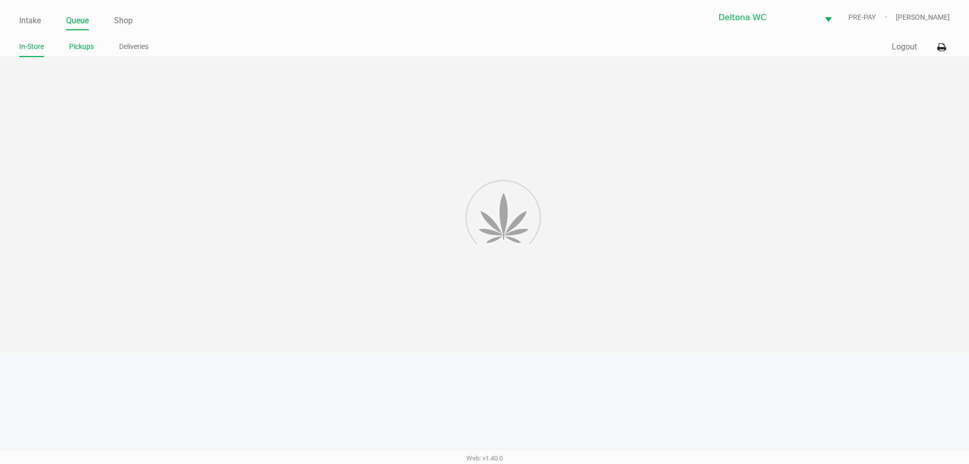
drag, startPoint x: 80, startPoint y: 57, endPoint x: 82, endPoint y: 48, distance: 8.7
click at [80, 53] on li "Pickups" at bounding box center [81, 48] width 25 height 18
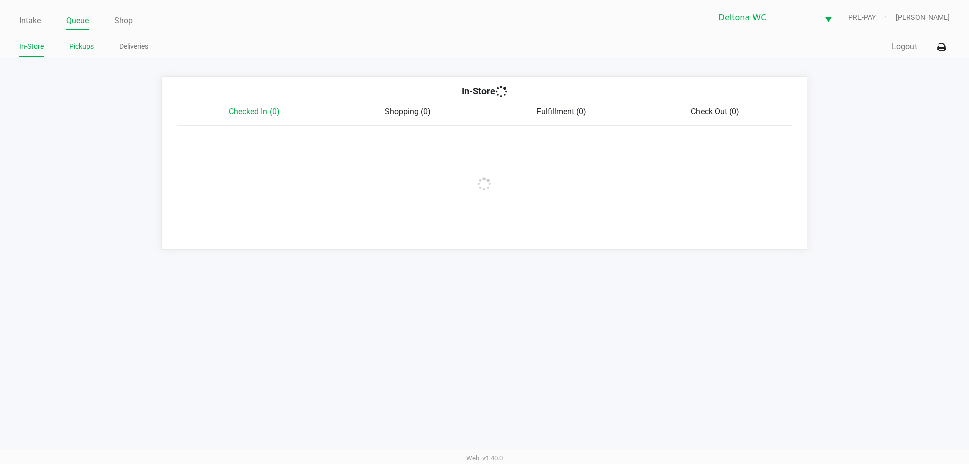
click at [82, 47] on link "Pickups" at bounding box center [81, 46] width 25 height 13
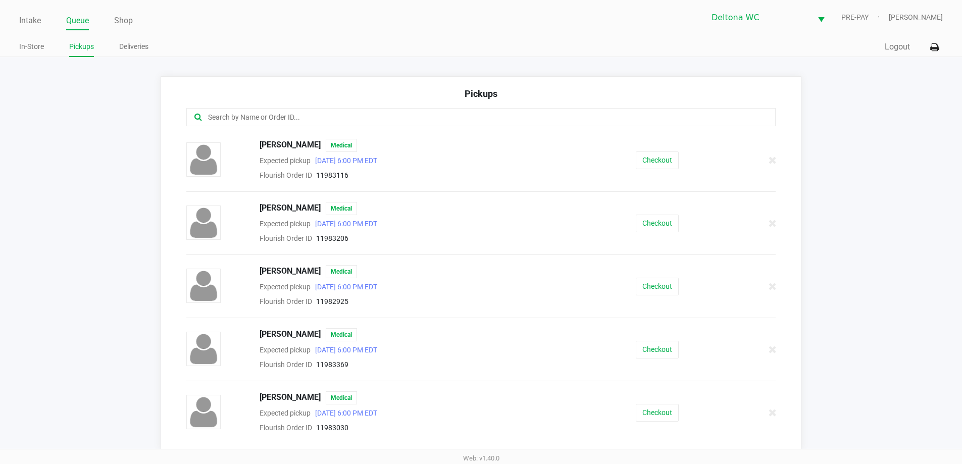
click at [295, 126] on div at bounding box center [481, 117] width 590 height 18
click at [294, 119] on input "text" at bounding box center [465, 118] width 516 height 12
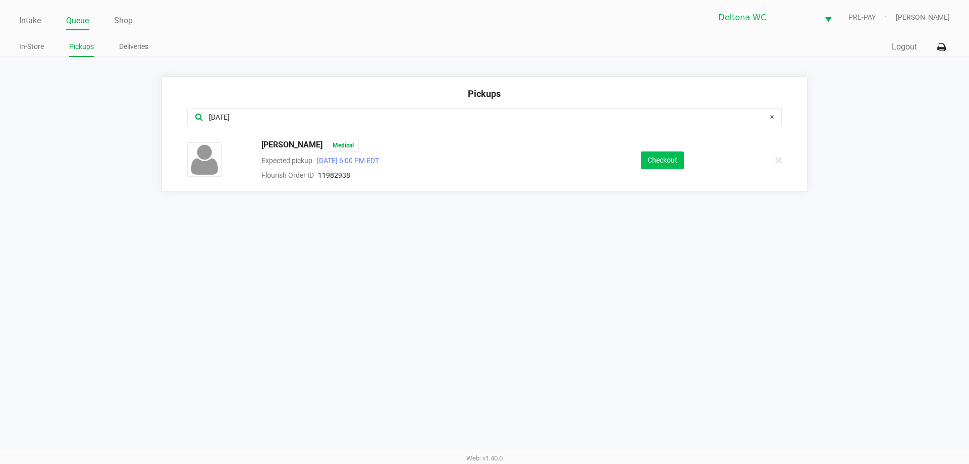
type input "jul"
click at [658, 162] on button "Checkout" at bounding box center [662, 160] width 43 height 18
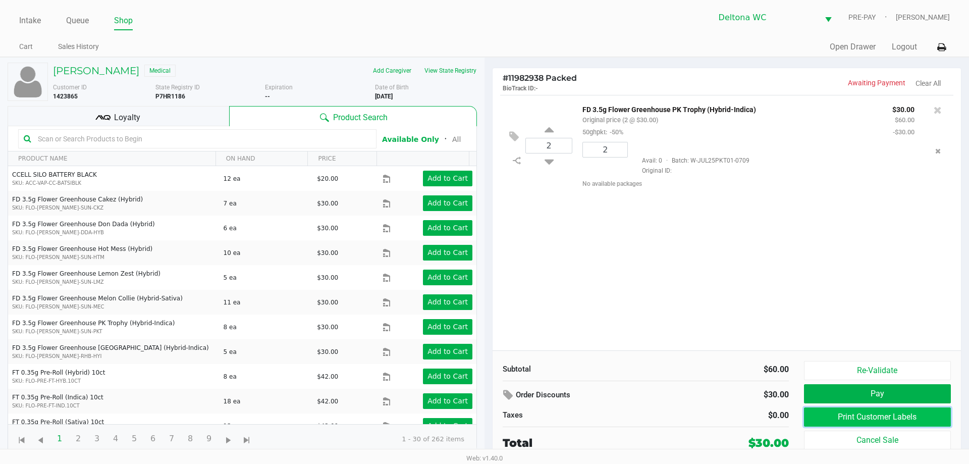
click at [857, 409] on button "Print Customer Labels" at bounding box center [877, 416] width 147 height 19
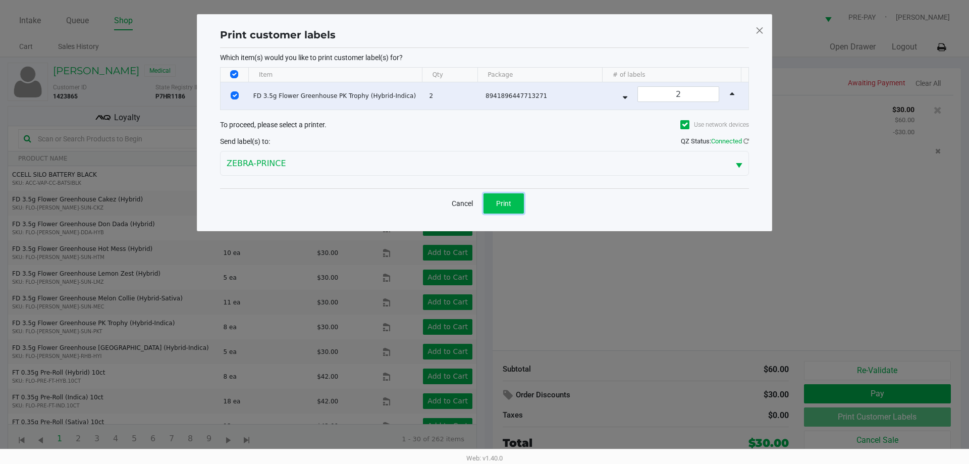
click at [515, 201] on button "Print" at bounding box center [504, 203] width 40 height 20
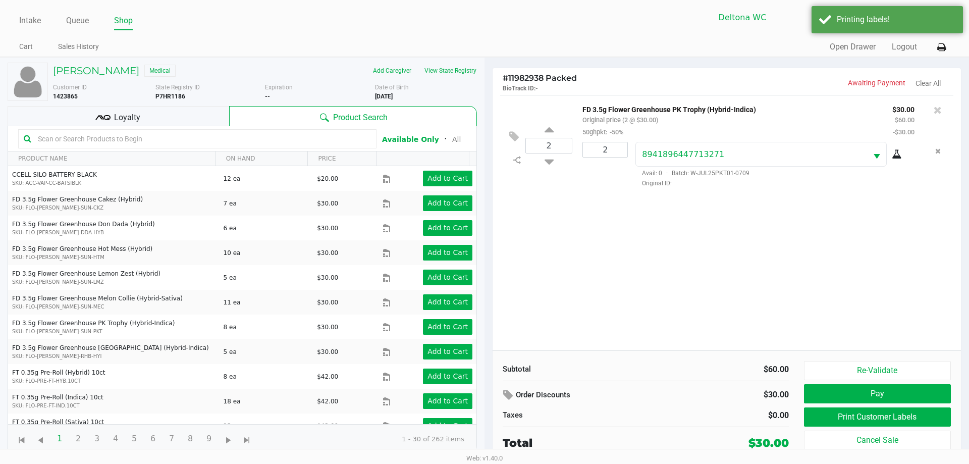
drag, startPoint x: 847, startPoint y: 218, endPoint x: 847, endPoint y: 310, distance: 91.9
click at [847, 219] on div "2 FD 3.5g Flower Greenhouse PK Trophy (Hybrid-Indica) Original price (2 @ $30.0…" at bounding box center [727, 222] width 469 height 255
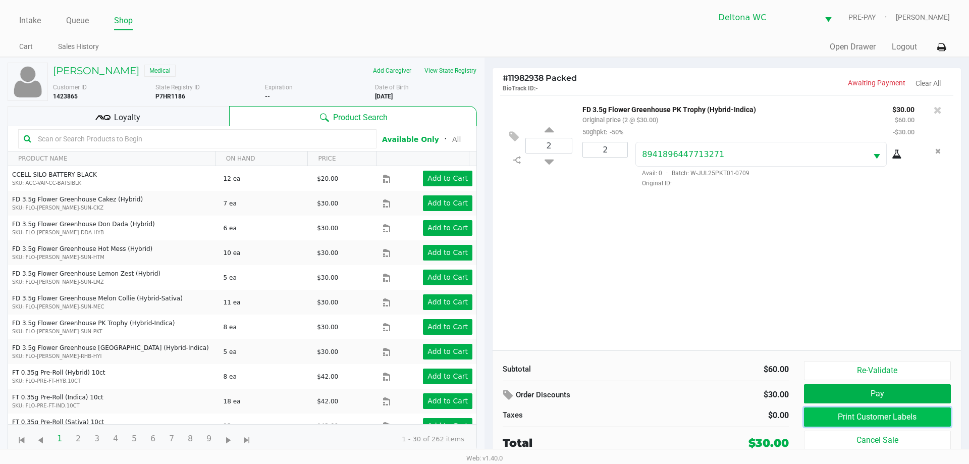
click at [865, 412] on button "Print Customer Labels" at bounding box center [877, 416] width 147 height 19
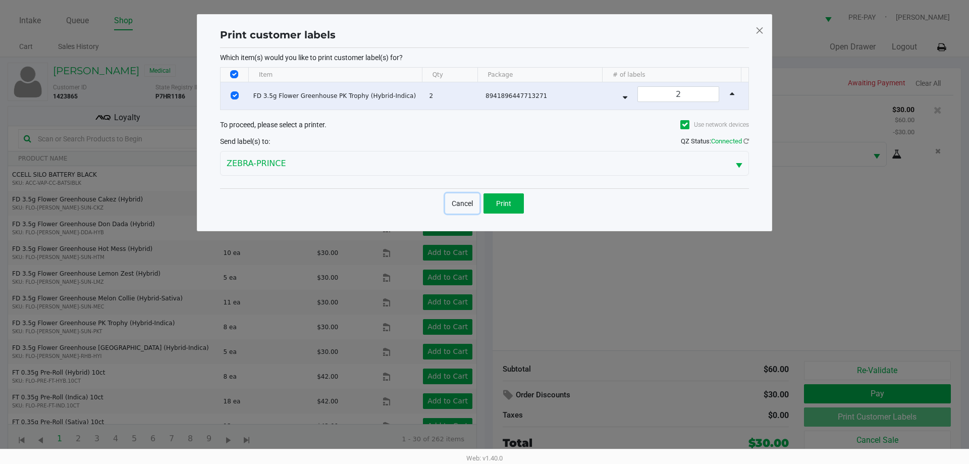
drag, startPoint x: 457, startPoint y: 209, endPoint x: 472, endPoint y: 208, distance: 14.1
click at [461, 206] on button "Cancel" at bounding box center [462, 203] width 34 height 20
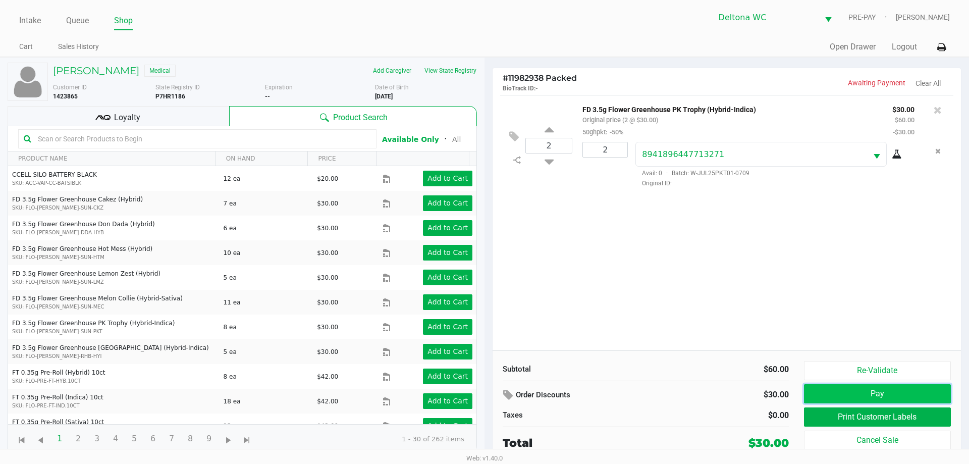
click at [847, 386] on button "Pay" at bounding box center [877, 393] width 147 height 19
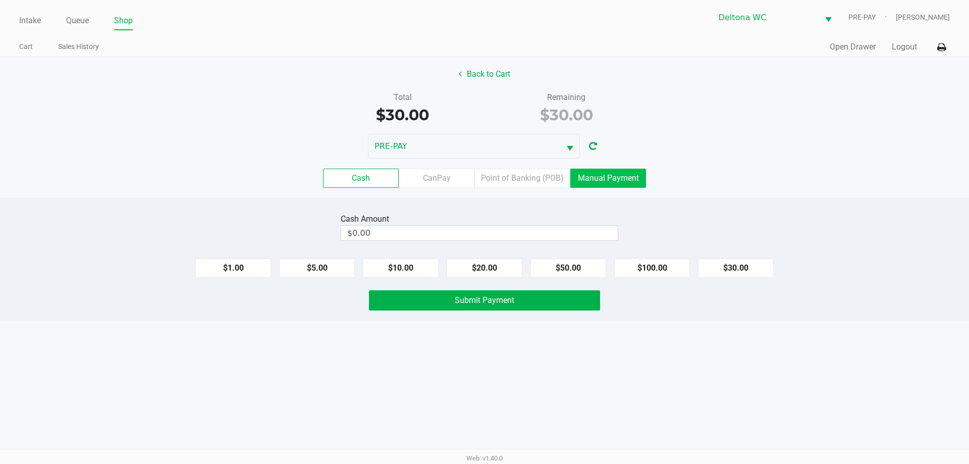
click at [605, 172] on label "Manual Payment" at bounding box center [609, 178] width 76 height 19
click at [0, 0] on 8 "Manual Payment" at bounding box center [0, 0] width 0 height 0
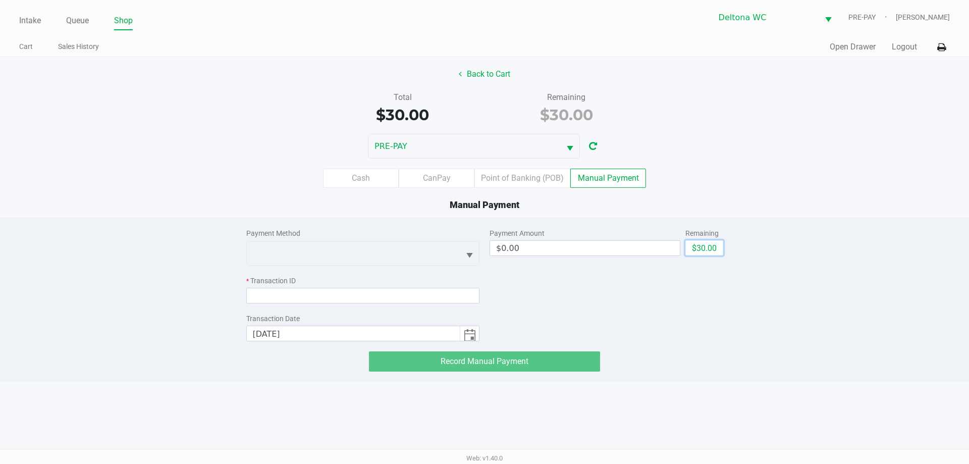
drag, startPoint x: 704, startPoint y: 248, endPoint x: 567, endPoint y: 262, distance: 137.5
click at [701, 246] on button "$30.00" at bounding box center [705, 247] width 38 height 15
type input "$30.00"
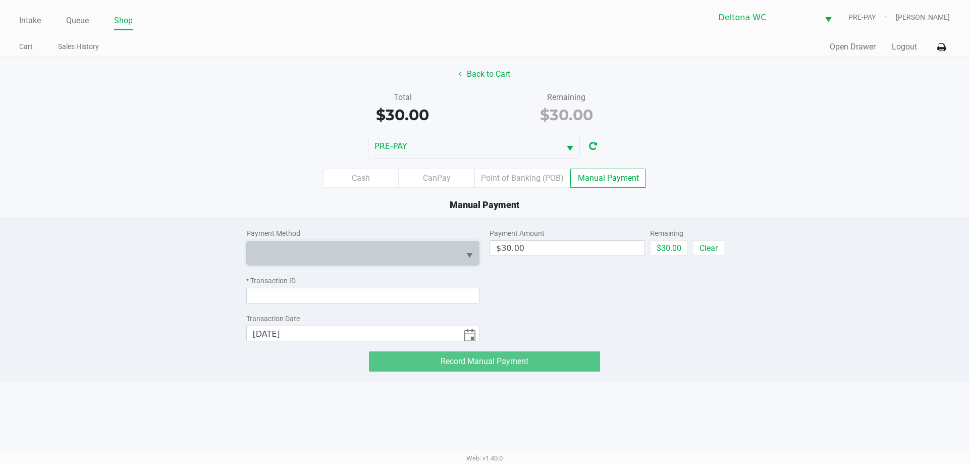
drag, startPoint x: 401, startPoint y: 256, endPoint x: 368, endPoint y: 303, distance: 57.9
click at [401, 256] on span at bounding box center [353, 253] width 201 height 12
click at [330, 276] on li "CanPay" at bounding box center [340, 274] width 186 height 16
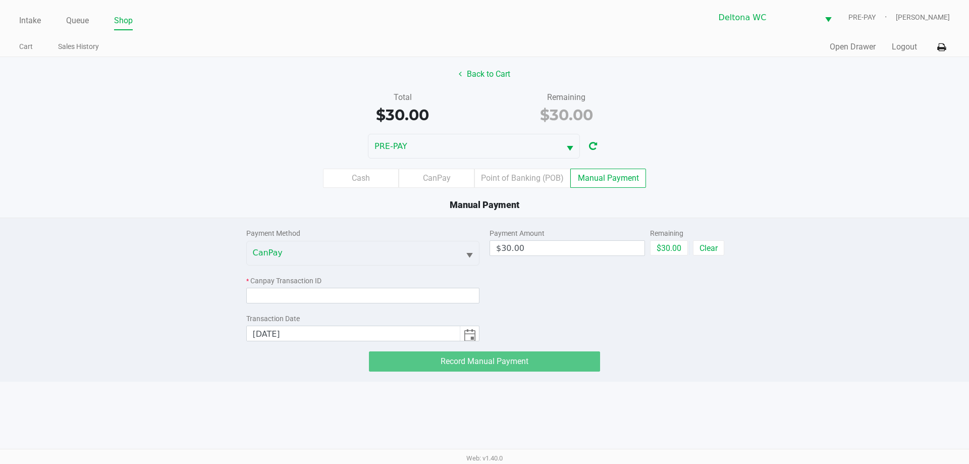
click at [333, 288] on div "* Canpay Transaction ID" at bounding box center [363, 290] width 234 height 28
click at [337, 293] on input at bounding box center [363, 296] width 234 height 16
paste input "IHUQUTIXIHIK"
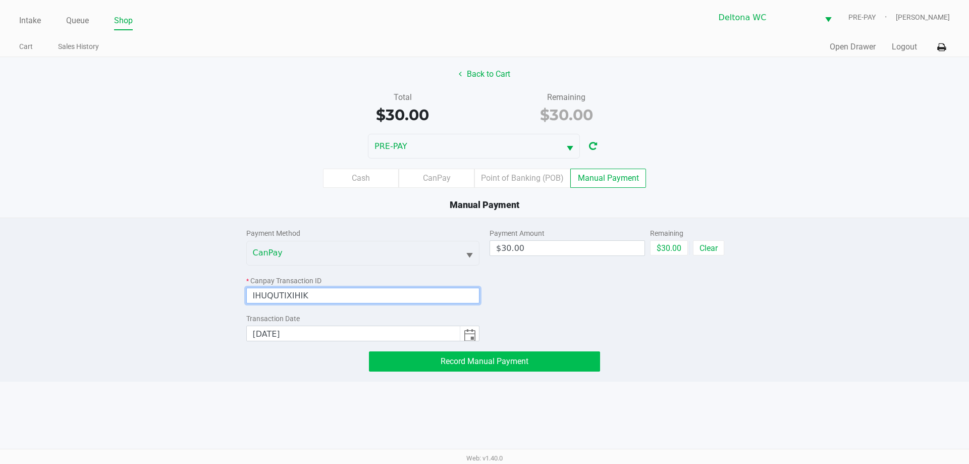
type input "IHUQUTIXIHIK"
click at [458, 359] on span "Record Manual Payment" at bounding box center [485, 361] width 88 height 10
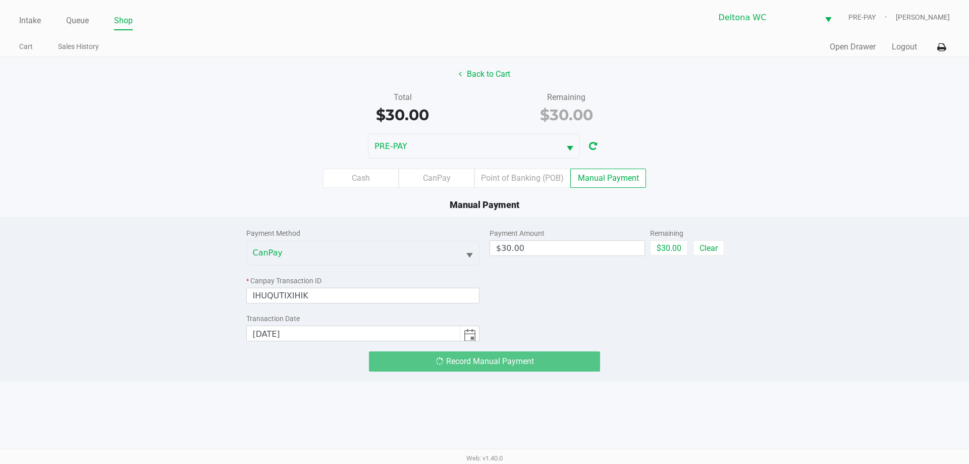
click at [230, 450] on div "Web: v1.40.0" at bounding box center [484, 458] width 969 height 18
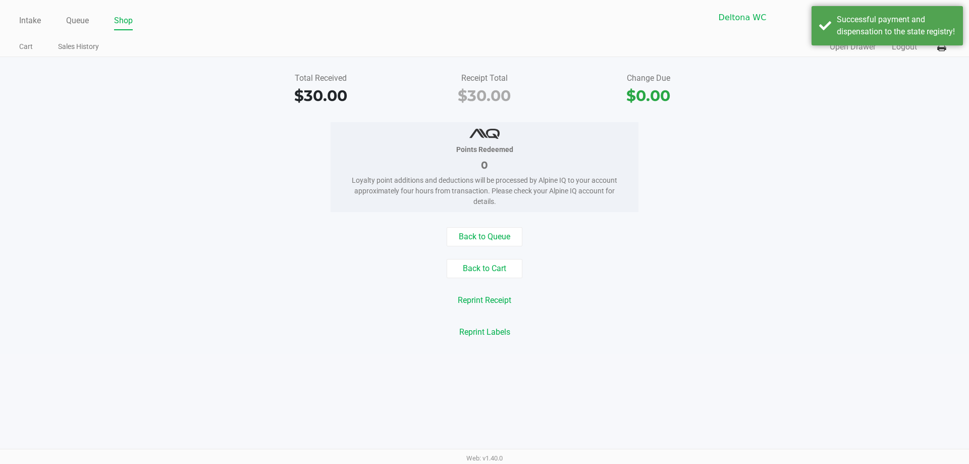
click at [765, 371] on div "Intake Queue Shop Deltona WC PRE-PAY Adriana Mazadiego-Gonzalez Cart Sales Hist…" at bounding box center [484, 232] width 969 height 464
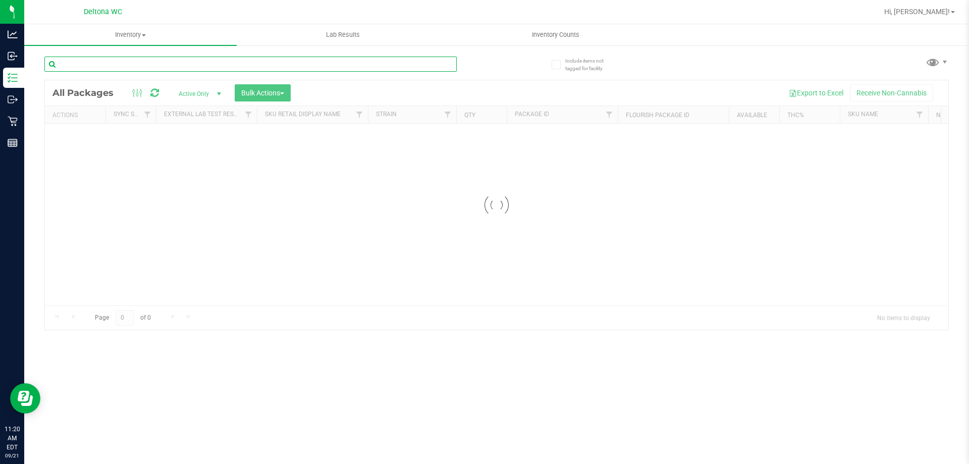
click at [139, 67] on input "text" at bounding box center [250, 64] width 412 height 15
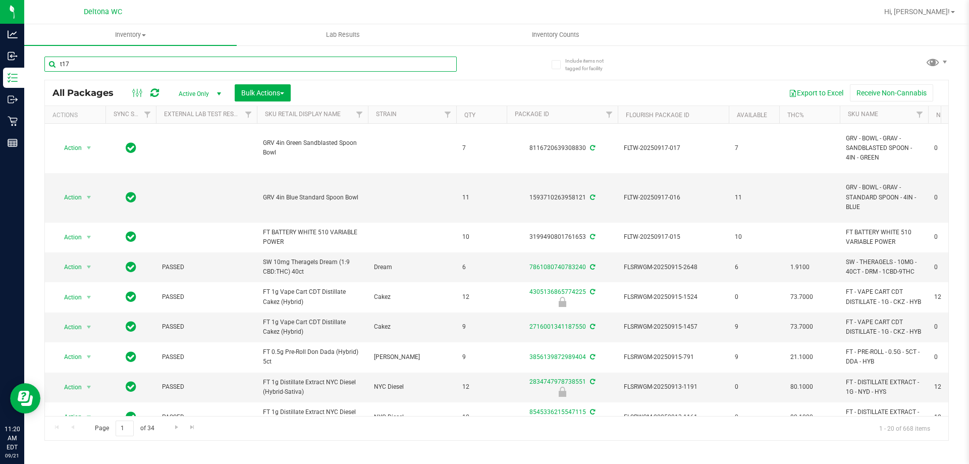
type input "t17"
